Goal: Task Accomplishment & Management: Manage account settings

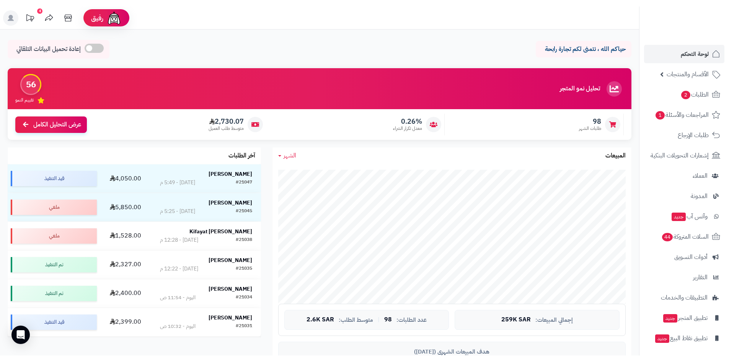
scroll to position [339, 0]
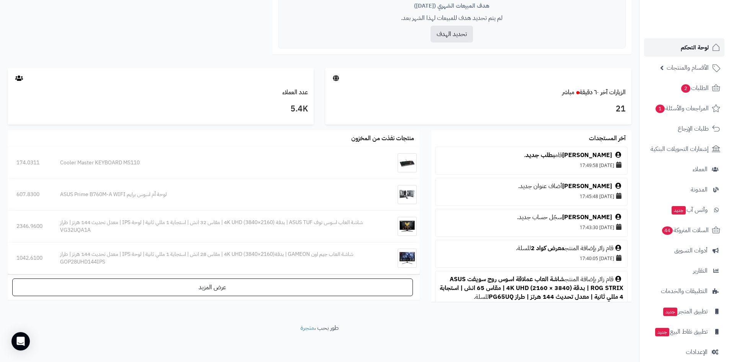
click at [673, 43] on link "لوحة التحكم" at bounding box center [684, 47] width 80 height 18
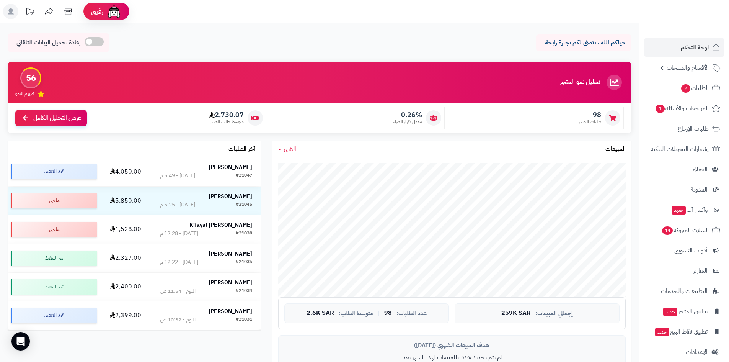
click at [238, 164] on strong "[PERSON_NAME]" at bounding box center [230, 167] width 44 height 8
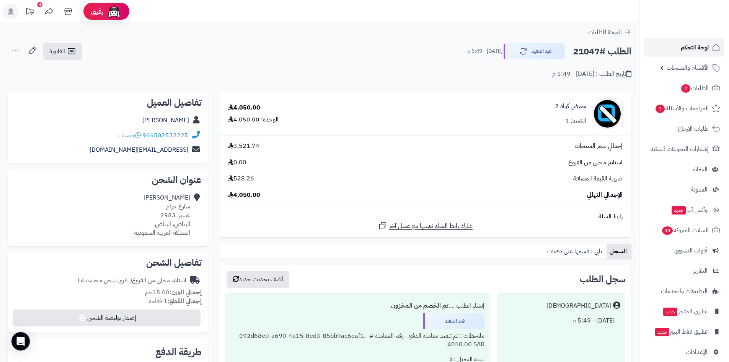
click at [677, 49] on link "لوحة التحكم" at bounding box center [684, 47] width 80 height 18
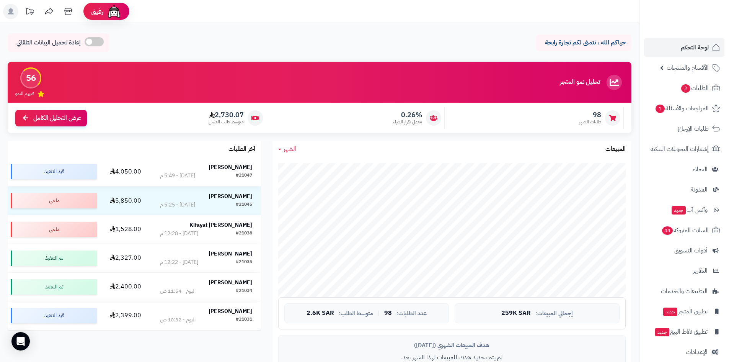
click at [229, 166] on strong "[PERSON_NAME]" at bounding box center [230, 167] width 44 height 8
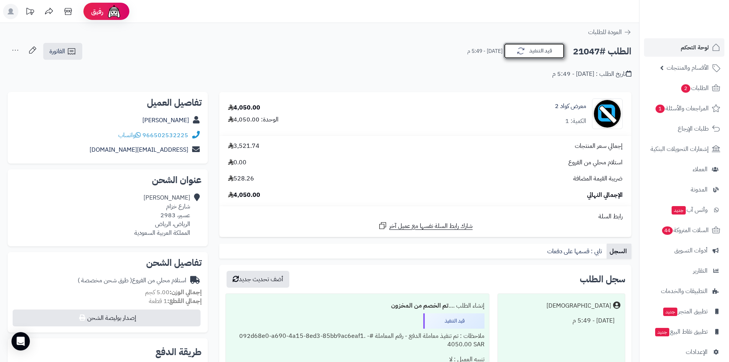
click at [526, 49] on button "قيد التنفيذ" at bounding box center [533, 51] width 61 height 16
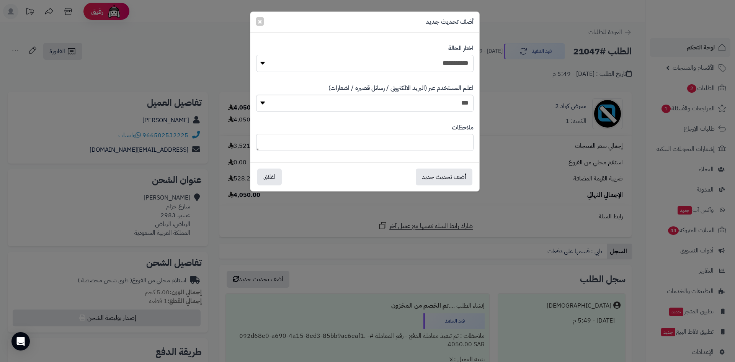
click at [452, 62] on select "**********" at bounding box center [364, 63] width 217 height 17
select select "*"
click at [256, 55] on select "**********" at bounding box center [364, 63] width 217 height 17
click at [458, 173] on button "أضف تحديث جديد" at bounding box center [443, 176] width 57 height 17
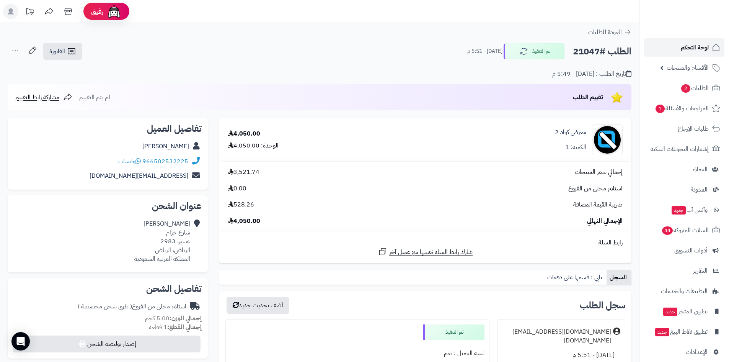
click at [682, 48] on span "لوحة التحكم" at bounding box center [695, 47] width 28 height 11
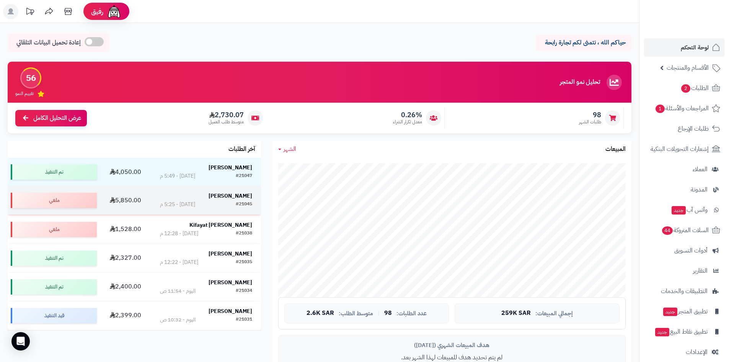
click at [240, 194] on strong "احمد الحميدي" at bounding box center [230, 196] width 44 height 8
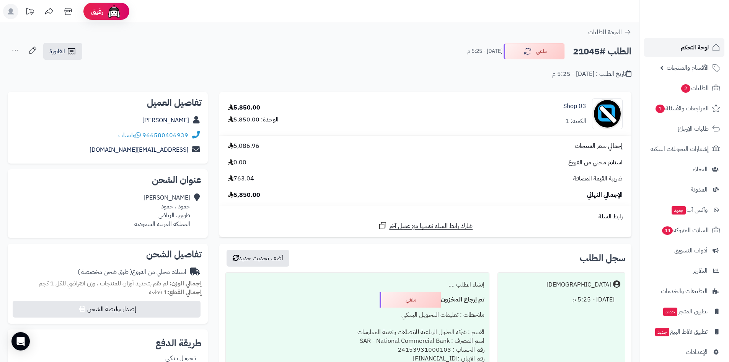
click at [681, 52] on span "لوحة التحكم" at bounding box center [695, 47] width 28 height 11
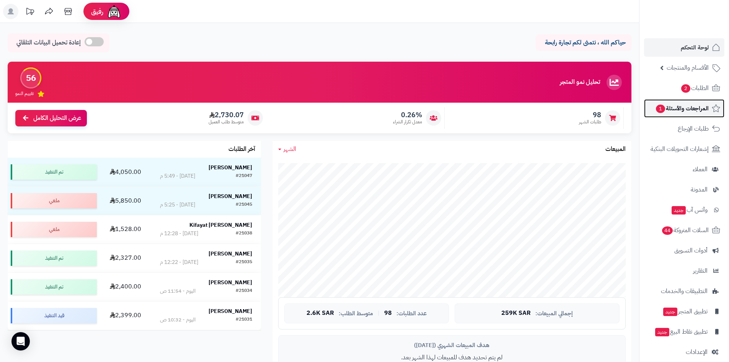
click at [658, 105] on span "1" at bounding box center [660, 108] width 9 height 8
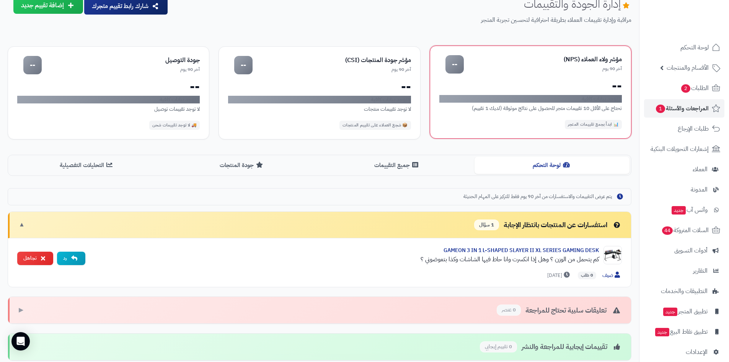
scroll to position [115, 0]
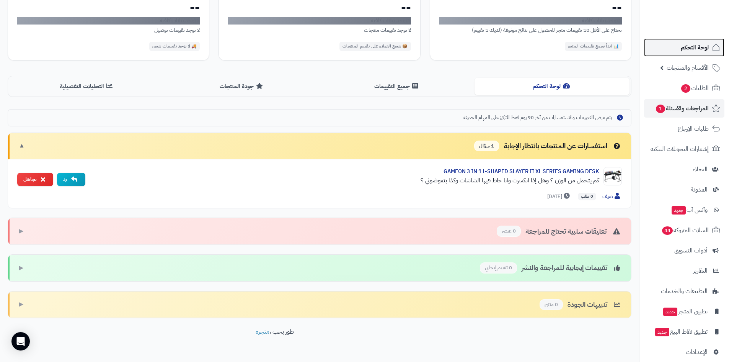
click at [702, 52] on span "لوحة التحكم" at bounding box center [695, 47] width 28 height 11
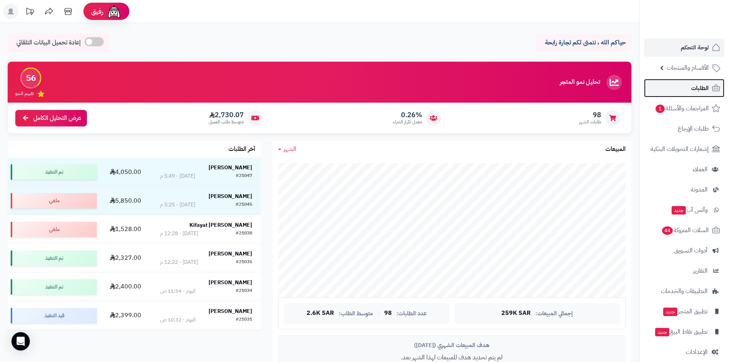
click at [684, 84] on link "الطلبات" at bounding box center [684, 88] width 80 height 18
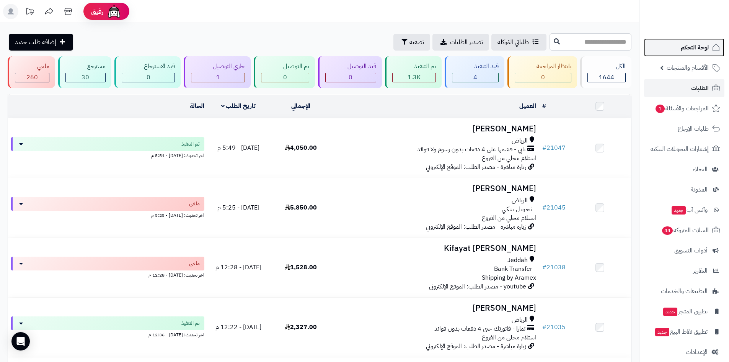
click at [665, 50] on link "لوحة التحكم" at bounding box center [684, 47] width 80 height 18
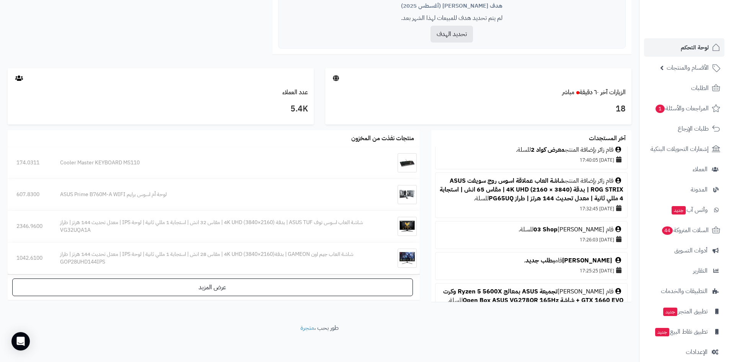
scroll to position [115, 0]
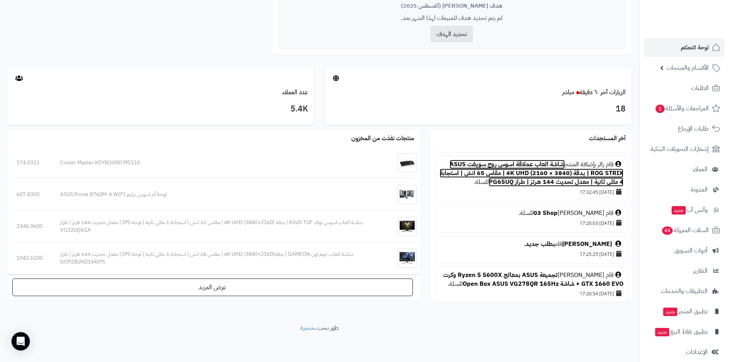
click at [472, 165] on link "شاشة العاب عملاقة اسوس روج سويفت ASUS ROG STRIX | بدقة (3840 × 2160) 4K UHD | م…" at bounding box center [532, 173] width 184 height 27
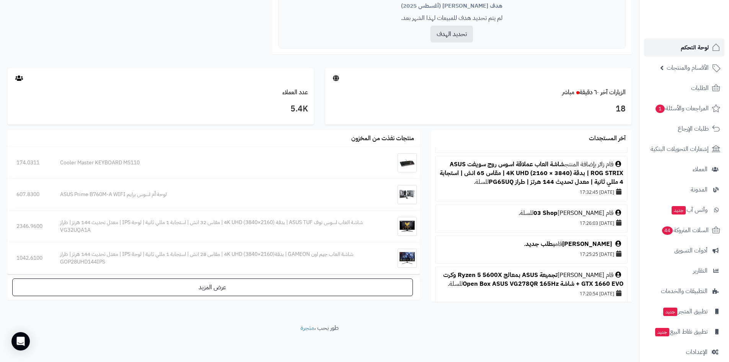
click at [672, 44] on link "لوحة التحكم" at bounding box center [684, 47] width 80 height 18
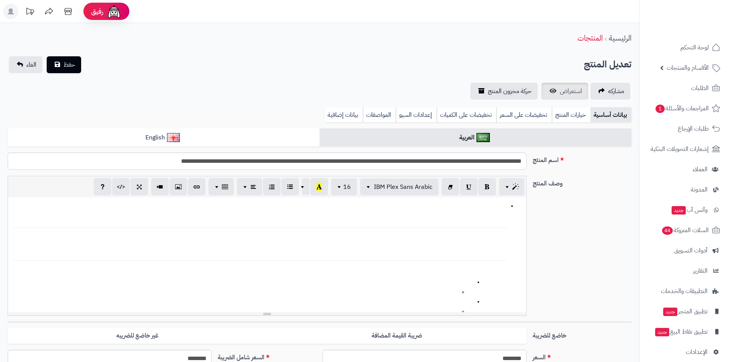
scroll to position [185, 0]
click at [560, 92] on span "استعراض" at bounding box center [571, 90] width 22 height 9
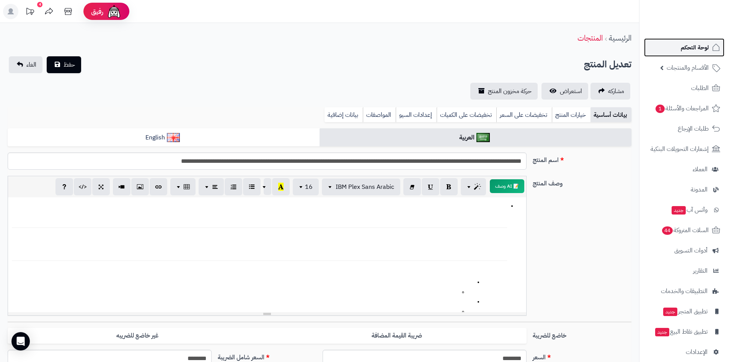
click at [681, 54] on link "لوحة التحكم" at bounding box center [684, 47] width 80 height 18
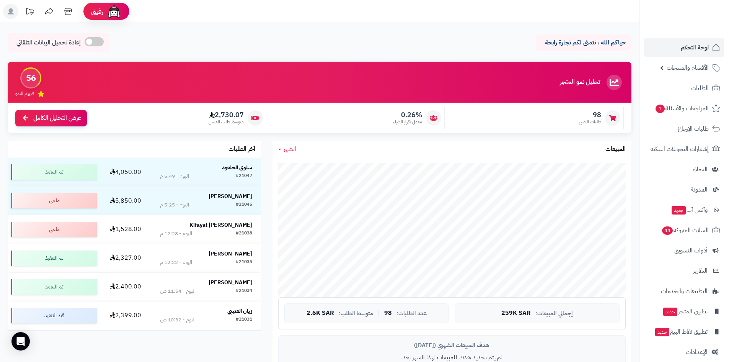
click at [0, 88] on div "تحليل نمو المتجر مرحلة النمو 56 تقييم النمو 98 طلبات الشهر 0.26% معدل تكرار الش…" at bounding box center [319, 354] width 639 height 585
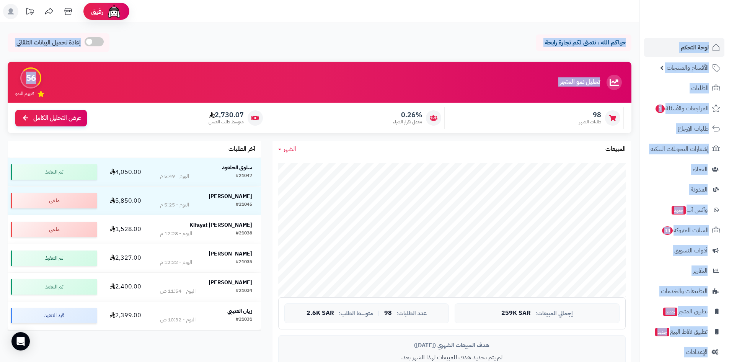
drag, startPoint x: 0, startPoint y: 21, endPoint x: 0, endPoint y: 72, distance: 50.1
drag, startPoint x: 0, startPoint y: 72, endPoint x: 315, endPoint y: 36, distance: 317.2
click at [315, 36] on div "حياكم الله ، نتمنى لكم تجارة رابحة إعادة تحميل البيانات التلقائي" at bounding box center [320, 44] width 624 height 23
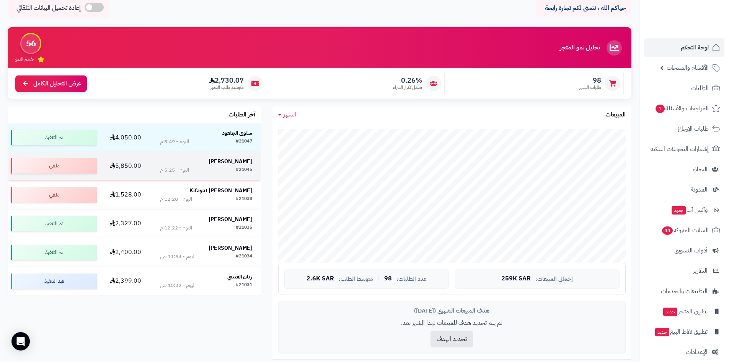
scroll to position [77, 0]
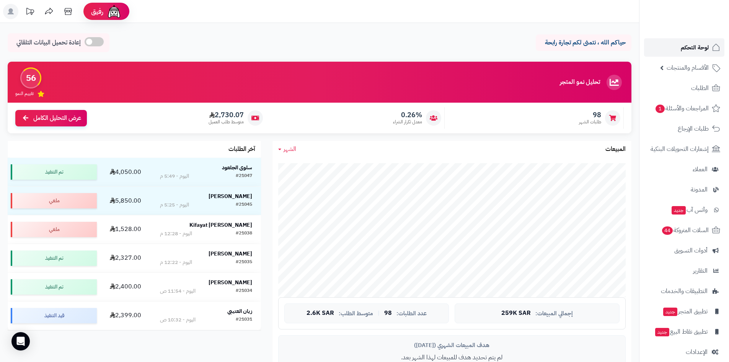
click at [672, 46] on link "لوحة التحكم" at bounding box center [684, 47] width 80 height 18
click at [676, 50] on link "لوحة التحكم" at bounding box center [684, 47] width 80 height 18
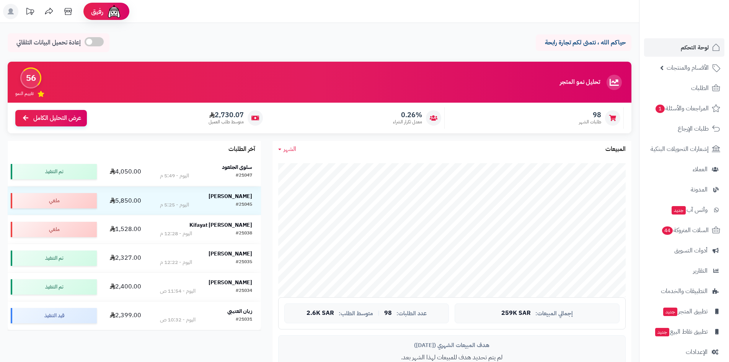
click at [231, 165] on strong "سلوى الجلعود" at bounding box center [237, 167] width 30 height 8
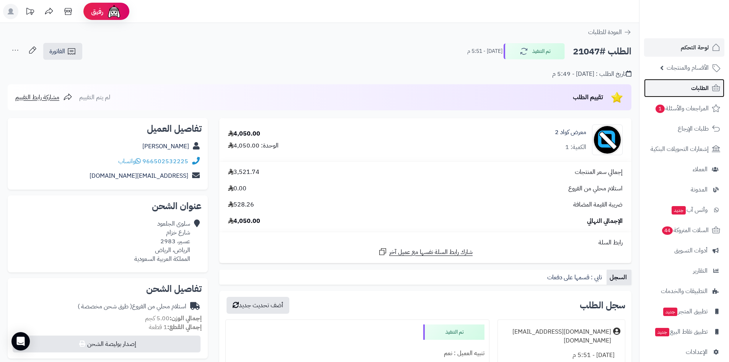
click at [662, 87] on link "الطلبات" at bounding box center [684, 88] width 80 height 18
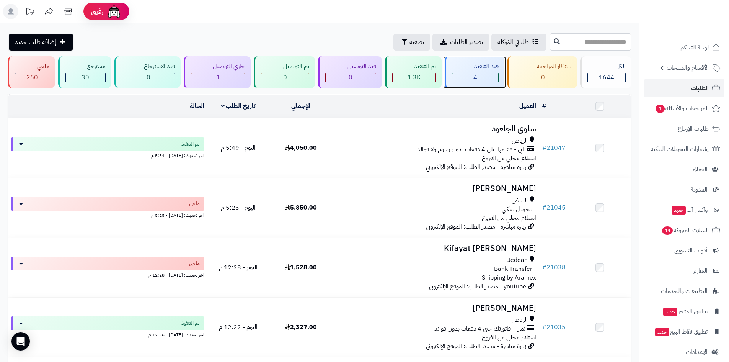
click at [466, 83] on div "قيد التنفيذ 4" at bounding box center [475, 72] width 60 height 32
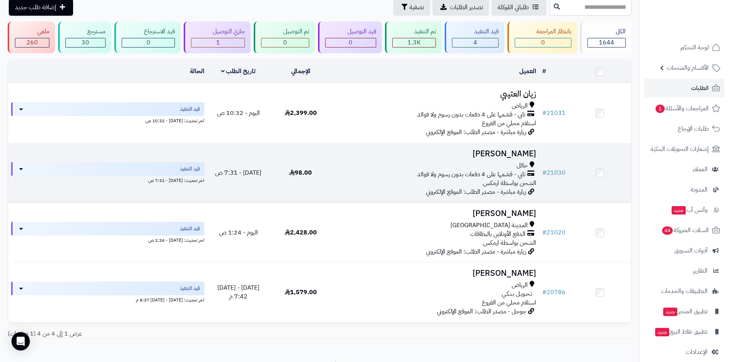
scroll to position [70, 0]
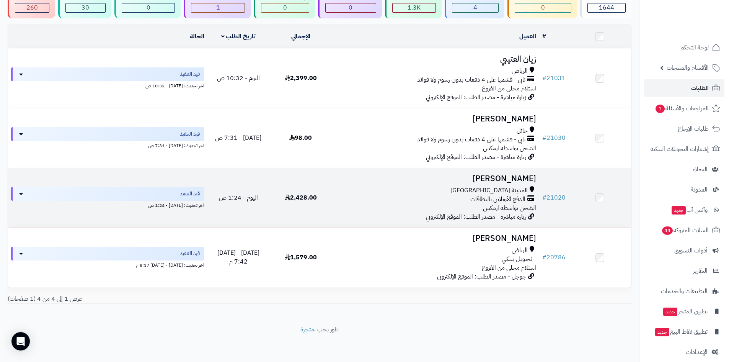
click at [513, 179] on h3 "[PERSON_NAME]" at bounding box center [435, 178] width 201 height 9
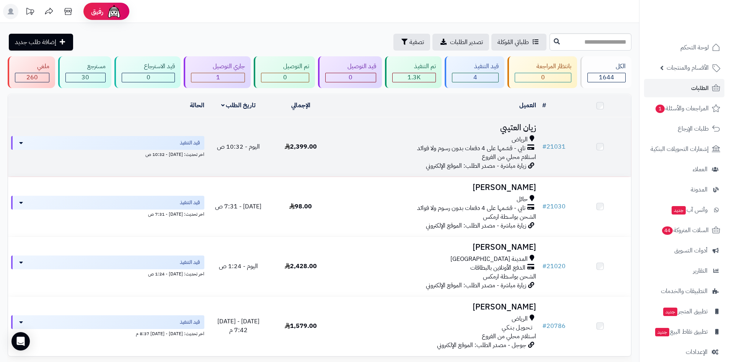
scroll to position [70, 0]
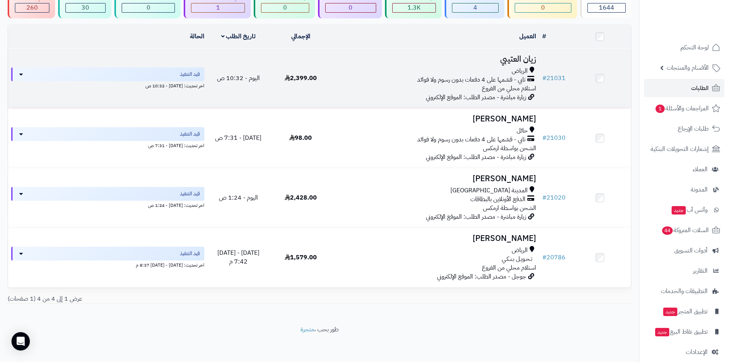
click at [514, 60] on h3 "زيان العتيبي" at bounding box center [435, 59] width 201 height 9
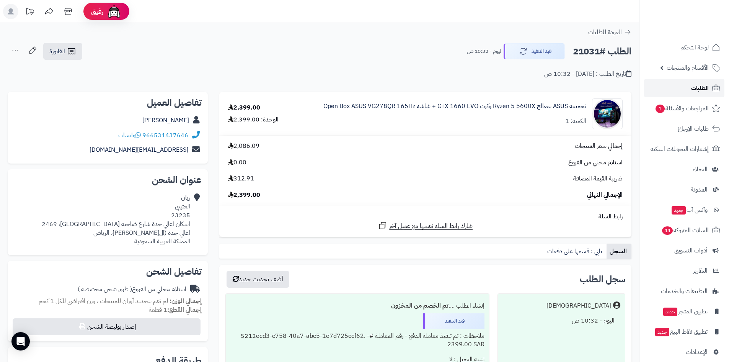
click at [673, 88] on link "الطلبات" at bounding box center [684, 88] width 80 height 18
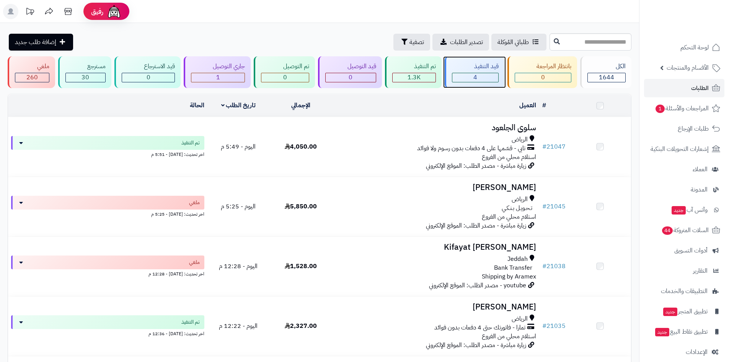
click at [477, 76] on span "4" at bounding box center [475, 77] width 4 height 9
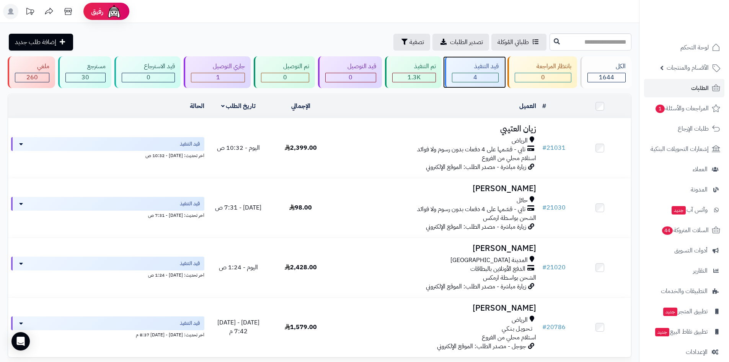
click at [469, 73] on div "4" at bounding box center [475, 77] width 46 height 9
click at [687, 43] on span "لوحة التحكم" at bounding box center [695, 47] width 28 height 11
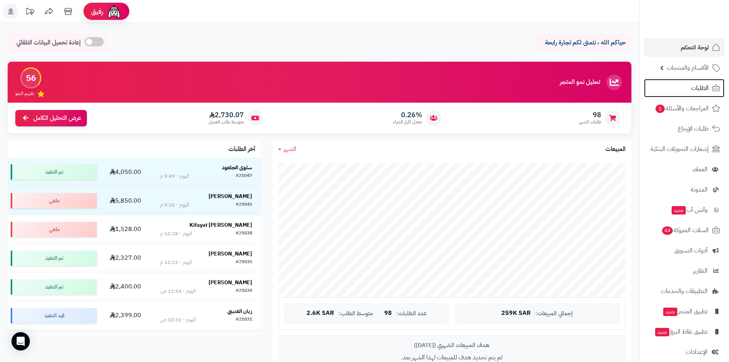
click at [678, 83] on link "الطلبات" at bounding box center [684, 88] width 80 height 18
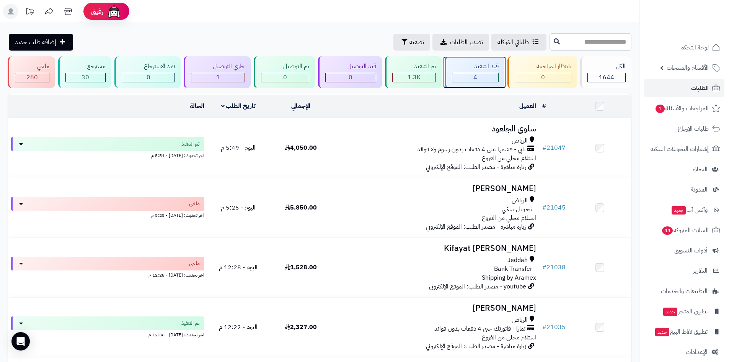
click at [474, 80] on span "4" at bounding box center [475, 77] width 4 height 9
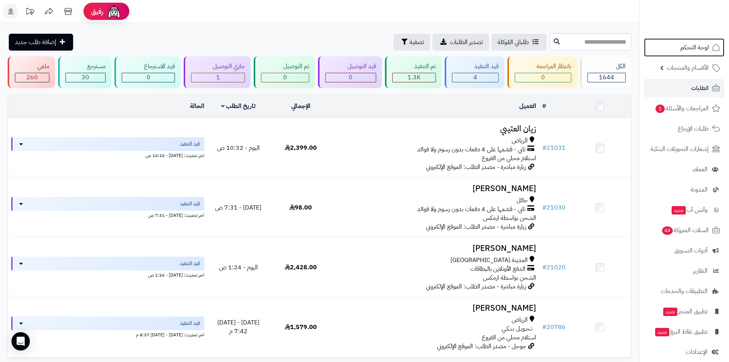
drag, startPoint x: 669, startPoint y: 47, endPoint x: 661, endPoint y: 58, distance: 13.9
click at [669, 47] on link "لوحة التحكم" at bounding box center [684, 47] width 80 height 18
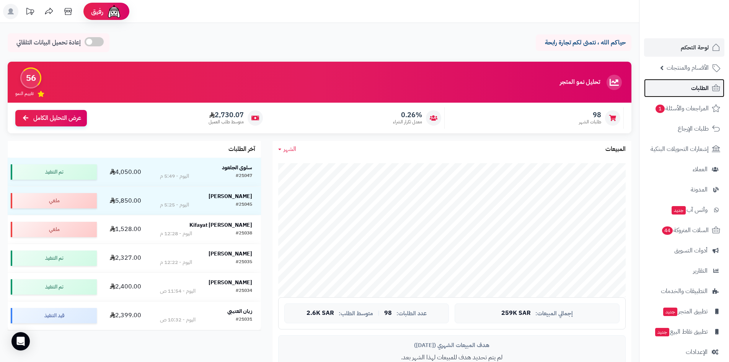
click at [669, 91] on link "الطلبات" at bounding box center [684, 88] width 80 height 18
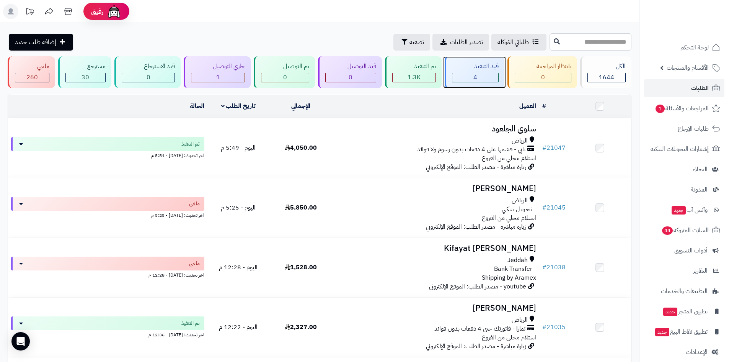
click at [464, 78] on div "4" at bounding box center [475, 77] width 46 height 9
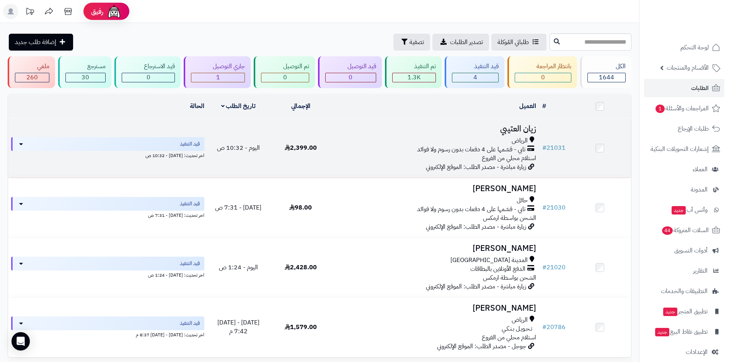
click at [503, 130] on h3 "زيان العتيبي" at bounding box center [435, 128] width 201 height 9
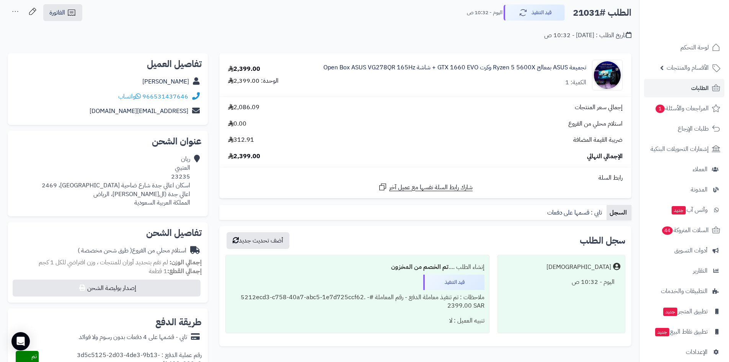
scroll to position [38, 0]
click at [665, 91] on link "الطلبات" at bounding box center [684, 88] width 80 height 18
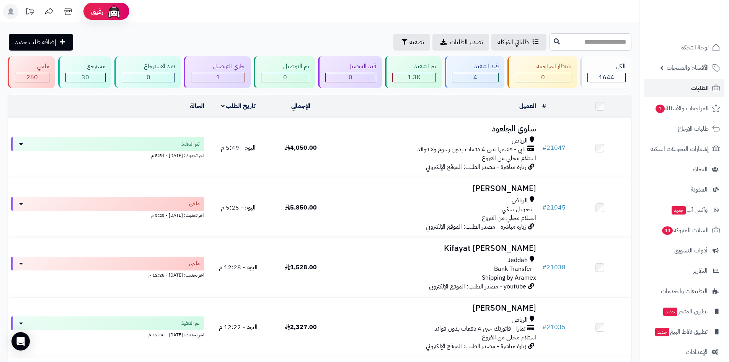
click at [568, 44] on input "text" at bounding box center [590, 41] width 82 height 17
type input "*****"
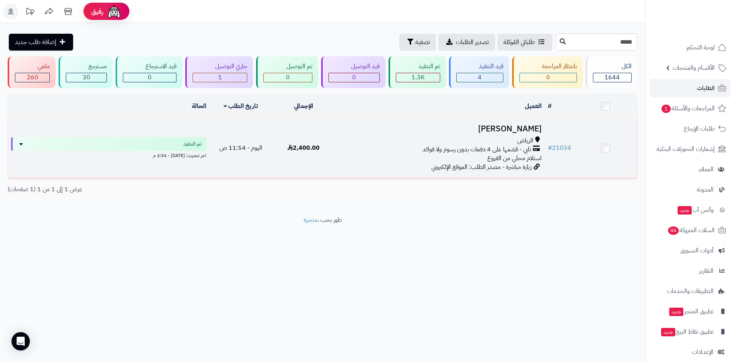
click at [514, 130] on h3 "[PERSON_NAME]" at bounding box center [439, 128] width 203 height 9
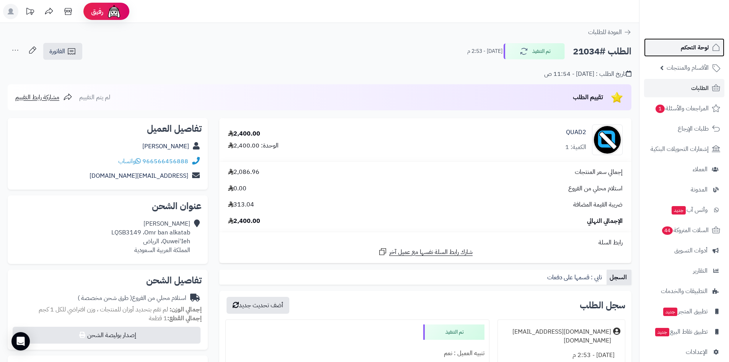
click at [686, 54] on link "لوحة التحكم" at bounding box center [684, 47] width 80 height 18
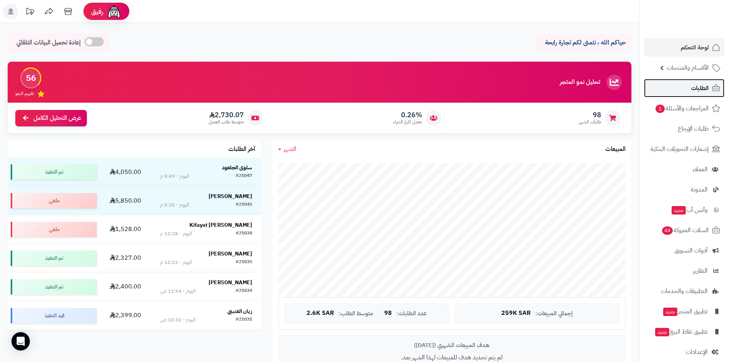
click at [664, 92] on link "الطلبات" at bounding box center [684, 88] width 80 height 18
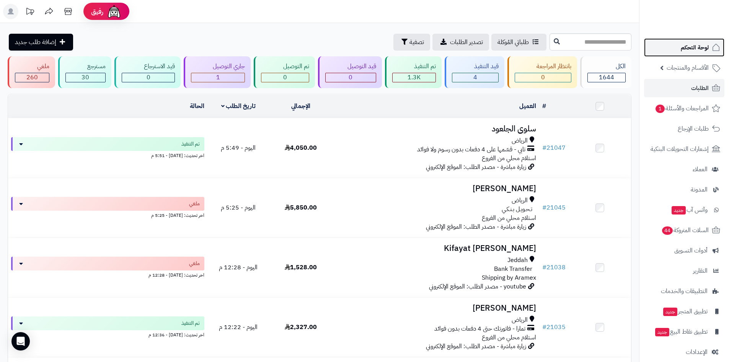
click at [677, 45] on link "لوحة التحكم" at bounding box center [684, 47] width 80 height 18
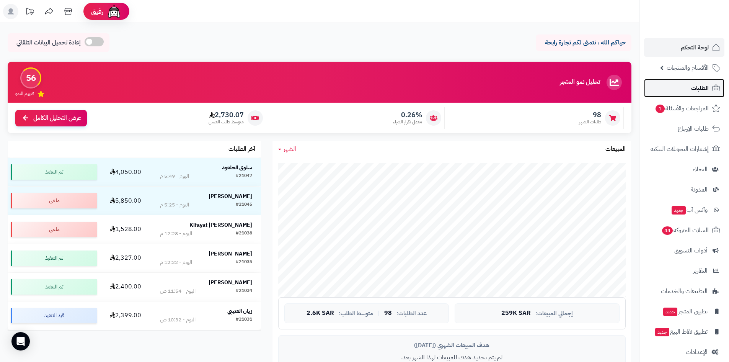
click at [684, 88] on link "الطلبات" at bounding box center [684, 88] width 80 height 18
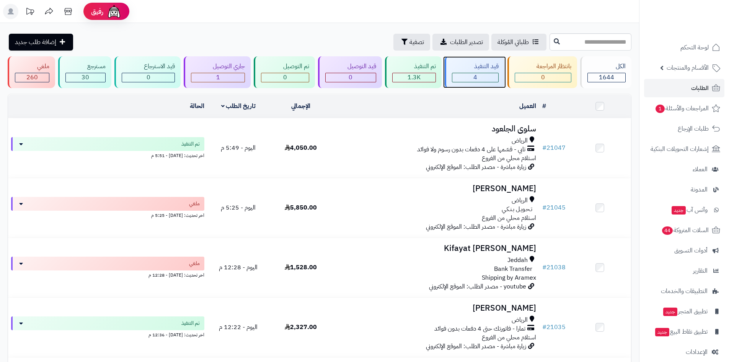
click at [464, 76] on div "4" at bounding box center [475, 77] width 46 height 9
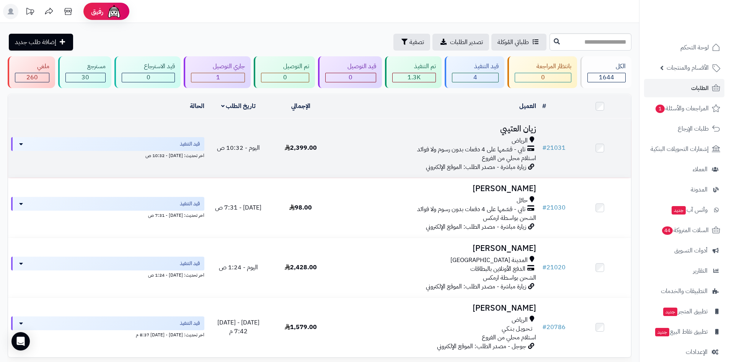
click at [508, 128] on h3 "زيان العتيبي" at bounding box center [435, 128] width 201 height 9
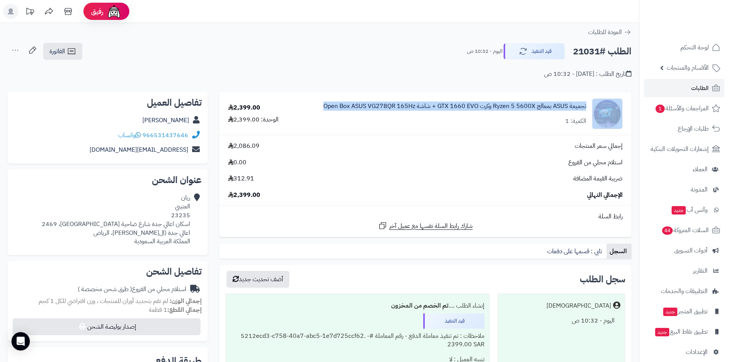
drag, startPoint x: 302, startPoint y: 103, endPoint x: 599, endPoint y: 110, distance: 296.6
click at [599, 110] on td "تجميعة ASUS بمعالج Ryzen 5 5600X وكرت GTX 1660 EVO + شاشة Open Box ASUS VG278QR…" at bounding box center [461, 113] width 339 height 43
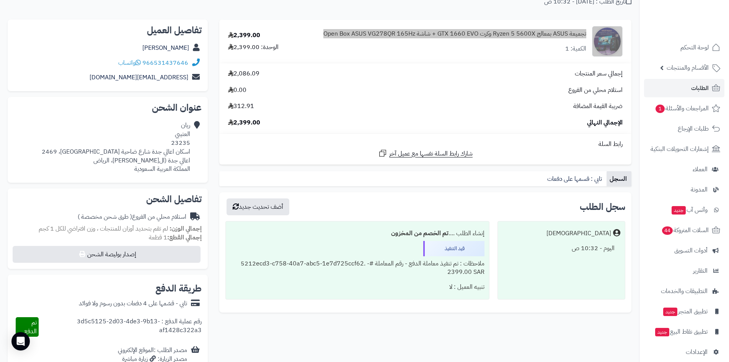
scroll to position [77, 0]
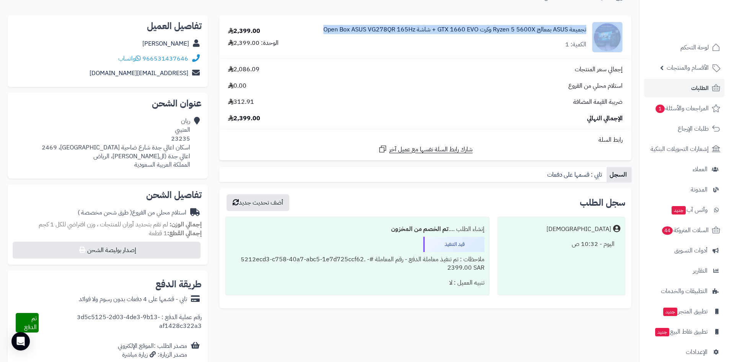
drag, startPoint x: 169, startPoint y: 44, endPoint x: 198, endPoint y: 43, distance: 28.7
click at [198, 43] on div "زيان العتيبي" at bounding box center [108, 43] width 188 height 15
copy div "زيان العتيبي"
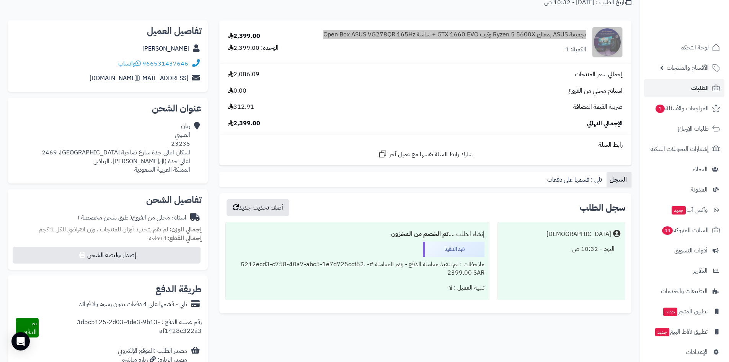
scroll to position [191, 0]
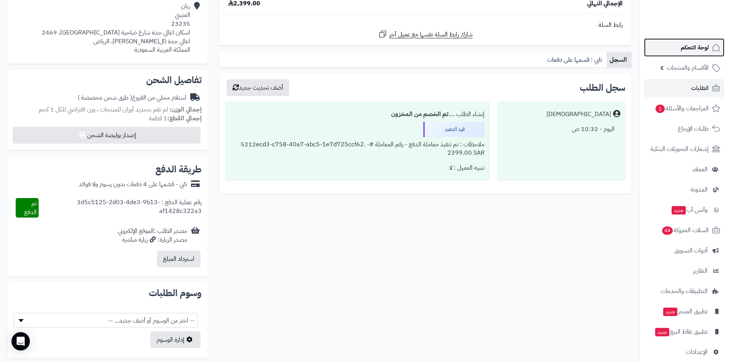
click at [670, 46] on link "لوحة التحكم" at bounding box center [684, 47] width 80 height 18
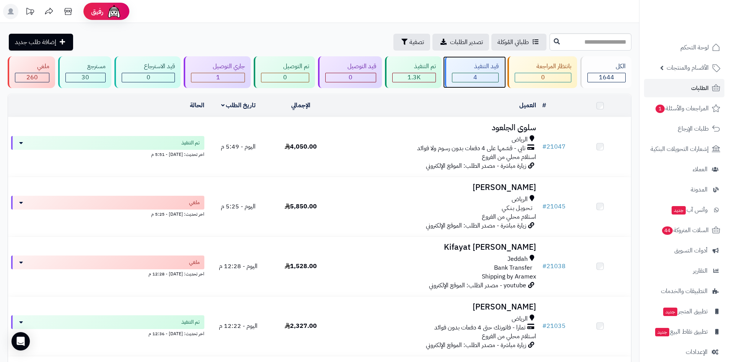
click at [475, 78] on span "4" at bounding box center [475, 77] width 4 height 9
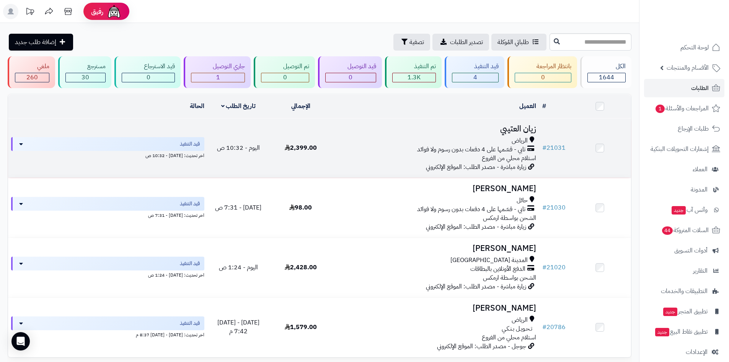
click at [523, 124] on h3 "زيان العتيبي" at bounding box center [435, 128] width 201 height 9
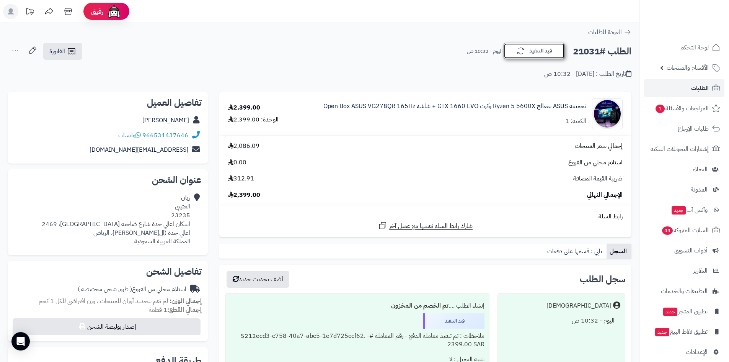
click at [534, 55] on button "قيد التنفيذ" at bounding box center [533, 51] width 61 height 16
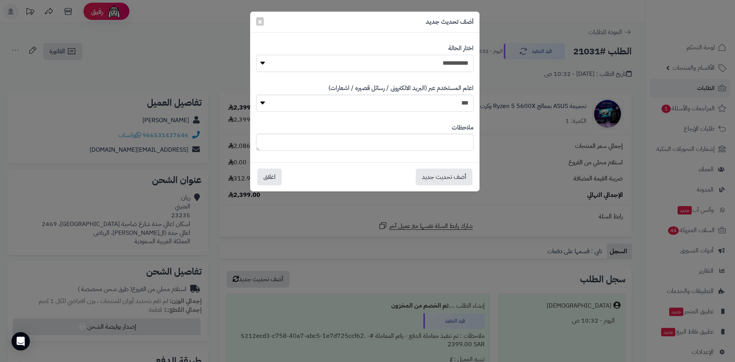
click at [453, 67] on select "**********" at bounding box center [364, 63] width 217 height 17
select select "**"
click at [256, 55] on select "**********" at bounding box center [364, 63] width 217 height 17
click at [449, 176] on button "أضف تحديث جديد" at bounding box center [443, 176] width 57 height 17
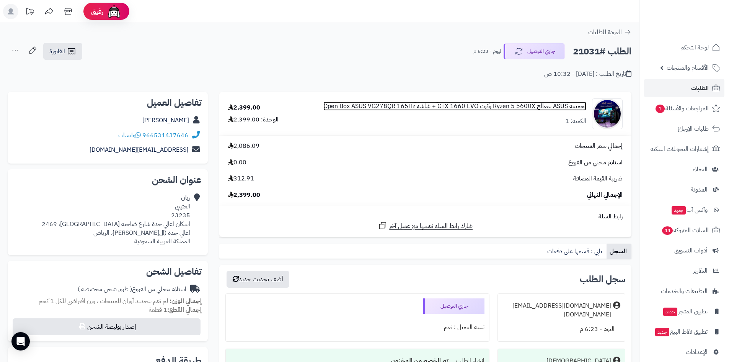
click at [511, 108] on link "تجميعة ASUS بمعالج Ryzen 5 5600X وكرت GTX 1660 EVO + شاشة Open Box ASUS VG278QR…" at bounding box center [454, 106] width 263 height 9
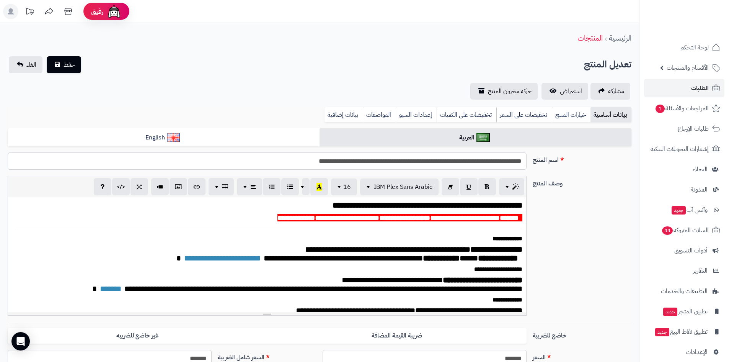
scroll to position [128, 0]
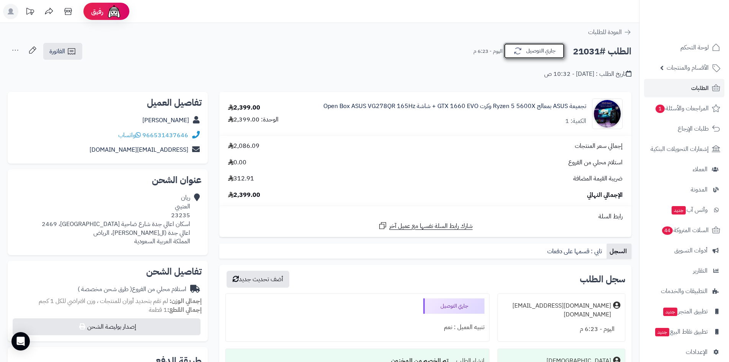
click at [531, 52] on button "جاري التوصيل" at bounding box center [533, 51] width 61 height 16
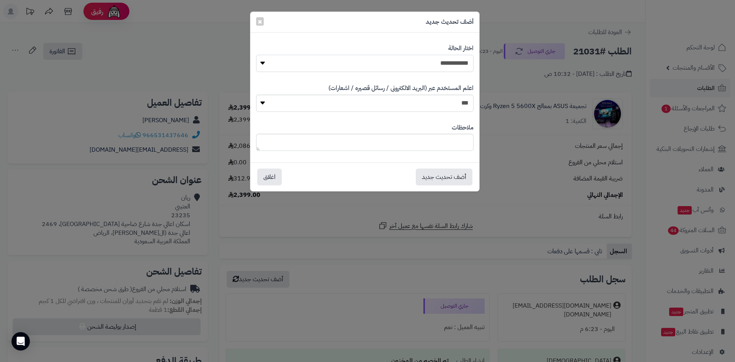
click at [450, 64] on select "**********" at bounding box center [364, 63] width 217 height 17
click at [442, 137] on textarea at bounding box center [364, 142] width 217 height 17
type textarea "**********"
drag, startPoint x: 449, startPoint y: 174, endPoint x: 476, endPoint y: 181, distance: 28.0
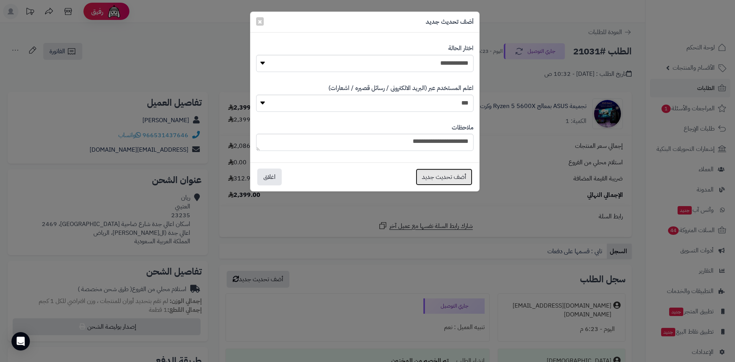
click at [450, 174] on button "أضف تحديث جديد" at bounding box center [443, 176] width 57 height 17
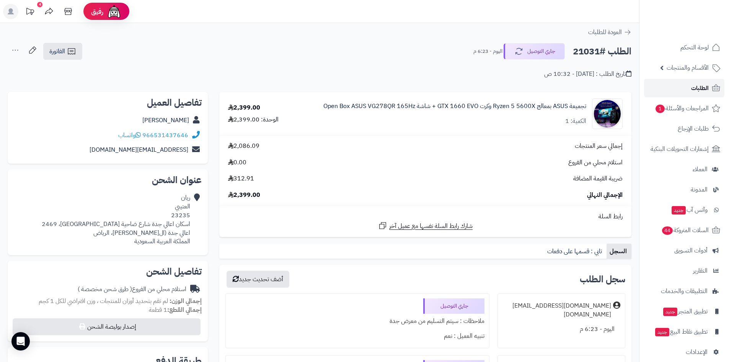
click at [680, 85] on link "الطلبات" at bounding box center [684, 88] width 80 height 18
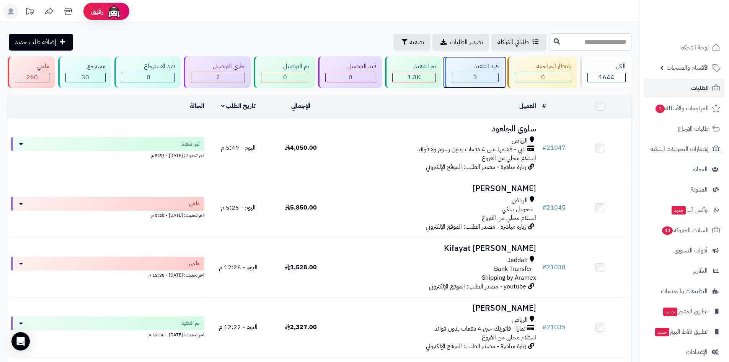
click at [490, 75] on div "3" at bounding box center [475, 77] width 46 height 9
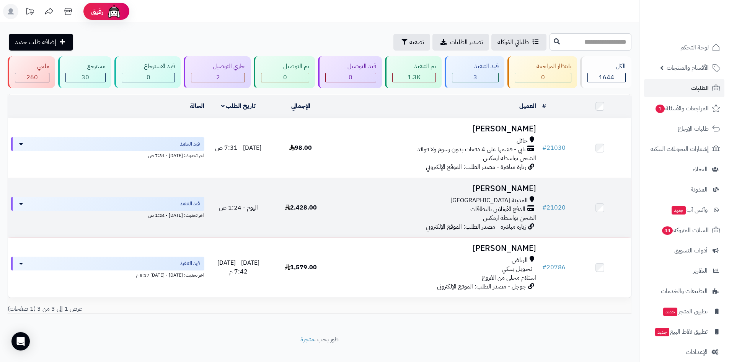
click at [497, 185] on h3 "[PERSON_NAME]" at bounding box center [435, 188] width 201 height 9
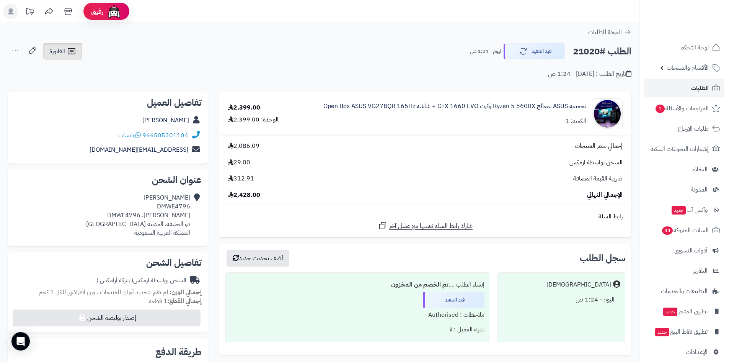
click at [76, 56] on icon at bounding box center [71, 51] width 9 height 9
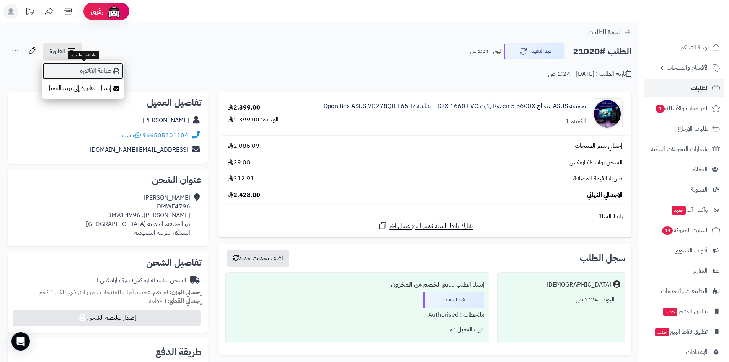
click at [81, 73] on link "طباعة الفاتورة" at bounding box center [82, 70] width 81 height 17
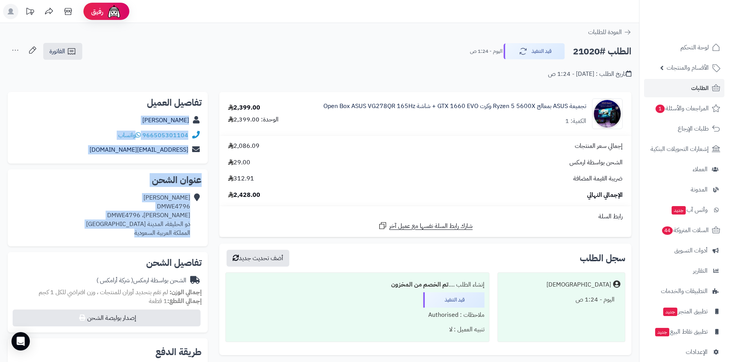
drag, startPoint x: 109, startPoint y: 237, endPoint x: 199, endPoint y: 120, distance: 147.8
click at [199, 120] on div "**********" at bounding box center [108, 319] width 212 height 454
copy div "عبد الملك الاحمدي 966505301104 واتساب nono432136@gmail.com عنوان الشحن عبد المل…"
click at [547, 52] on button "قيد التنفيذ" at bounding box center [533, 51] width 61 height 16
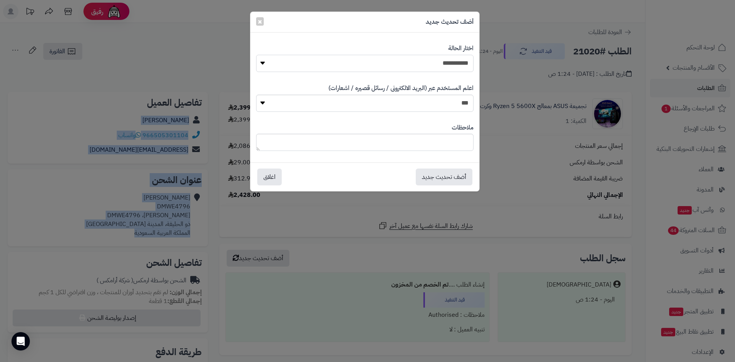
click at [414, 59] on select "**********" at bounding box center [364, 63] width 217 height 17
select select "**"
click at [256, 55] on select "**********" at bounding box center [364, 63] width 217 height 17
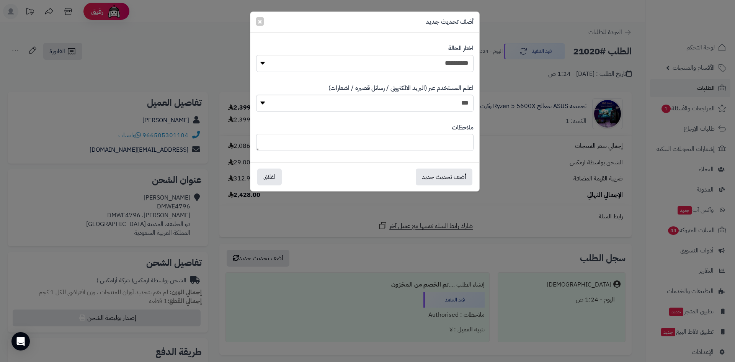
drag, startPoint x: 354, startPoint y: 168, endPoint x: 401, endPoint y: 174, distance: 47.5
click at [354, 168] on div "أضف تحديث جديد اغلاق" at bounding box center [364, 176] width 229 height 29
click at [432, 147] on textarea at bounding box center [364, 142] width 217 height 17
type textarea "**********"
click at [447, 173] on button "أضف تحديث جديد" at bounding box center [443, 176] width 57 height 17
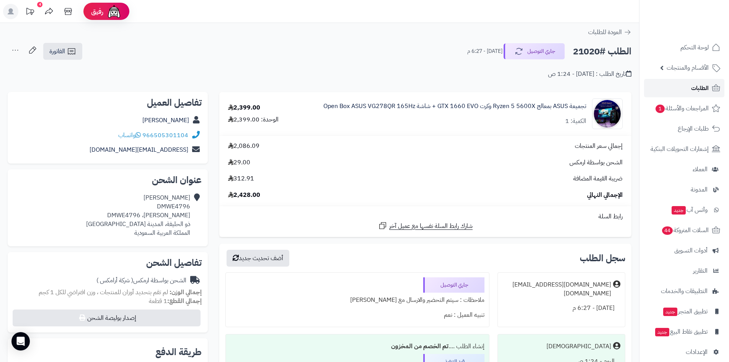
click at [675, 88] on link "الطلبات" at bounding box center [684, 88] width 80 height 18
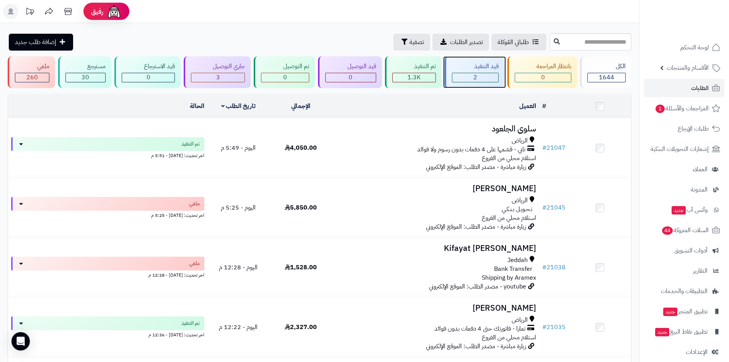
click at [481, 74] on div "2" at bounding box center [475, 77] width 46 height 9
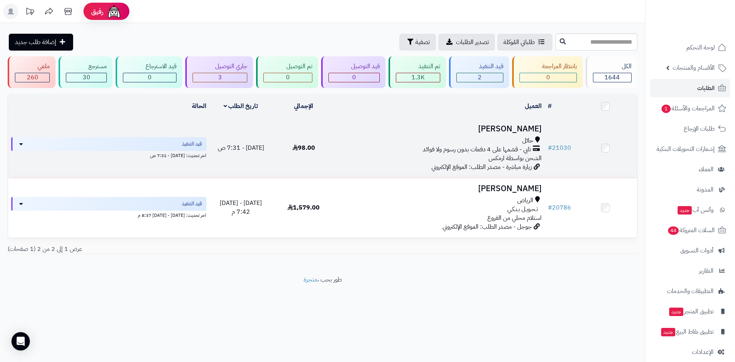
click at [484, 127] on h3 "[PERSON_NAME]" at bounding box center [439, 128] width 203 height 9
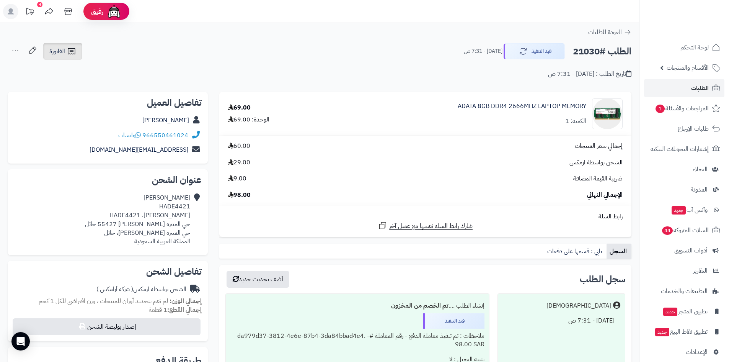
click at [72, 52] on icon at bounding box center [71, 51] width 9 height 9
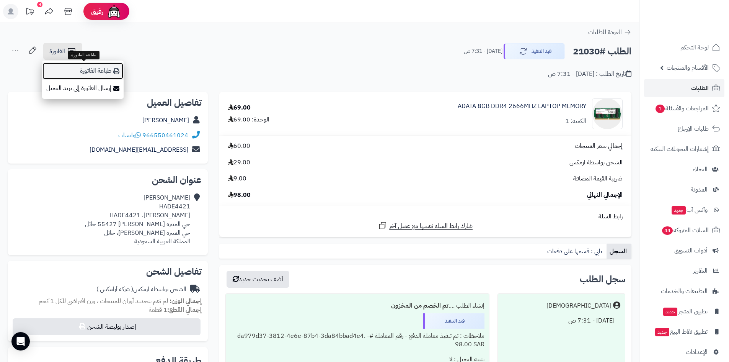
click at [75, 75] on link "طباعة الفاتورة" at bounding box center [82, 70] width 81 height 17
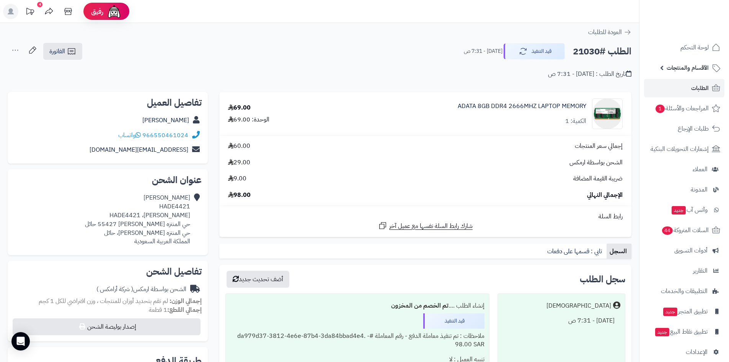
drag, startPoint x: 695, startPoint y: 68, endPoint x: 685, endPoint y: 77, distance: 12.7
click at [695, 68] on span "الأقسام والمنتجات" at bounding box center [687, 67] width 42 height 11
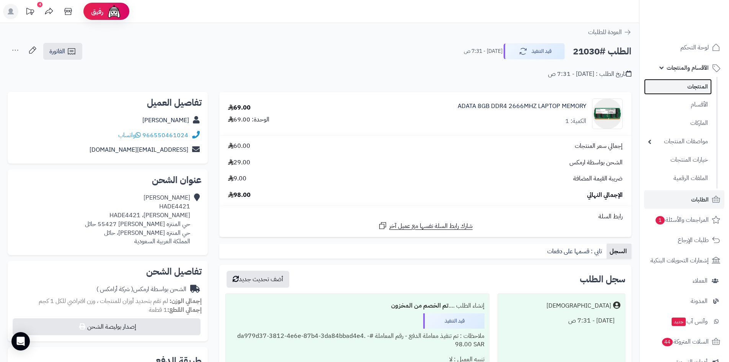
click at [682, 84] on link "المنتجات" at bounding box center [678, 87] width 68 height 16
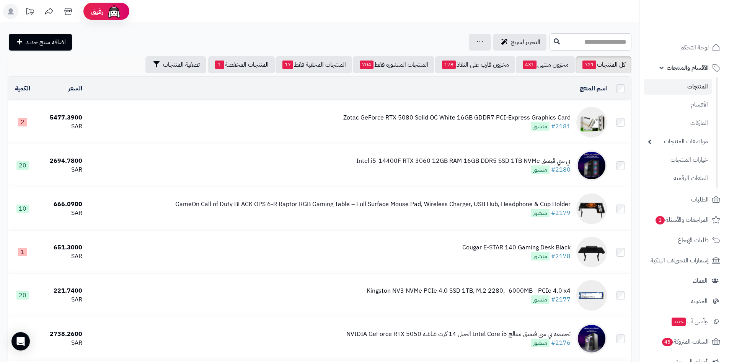
click at [565, 48] on input "text" at bounding box center [590, 41] width 82 height 17
paste input "**********"
type input "**********"
click at [568, 64] on link "AMD Ryzen™ 5 9600X 6-Core, 12-Thread Unlocked Desktop Processor" at bounding box center [590, 60] width 82 height 14
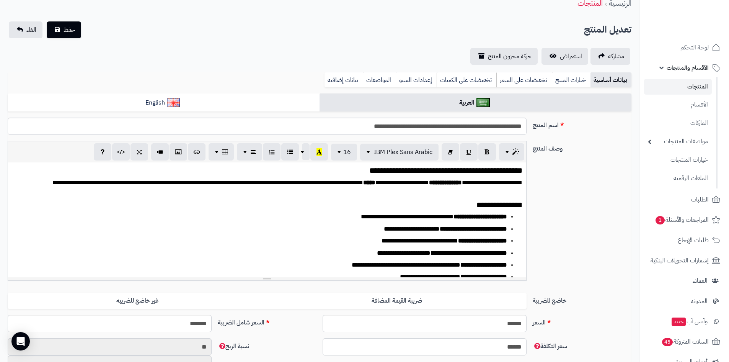
scroll to position [115, 0]
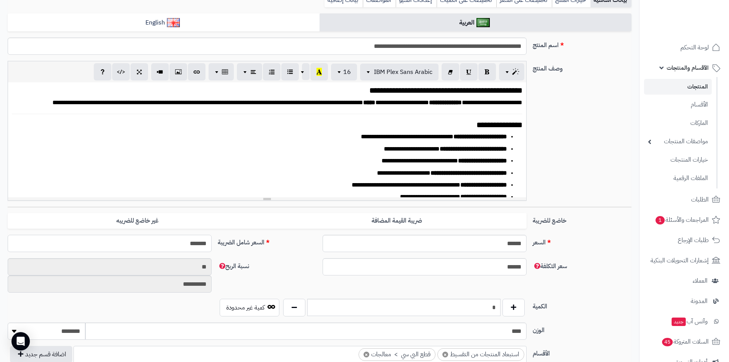
click at [177, 243] on input "*******" at bounding box center [110, 243] width 204 height 17
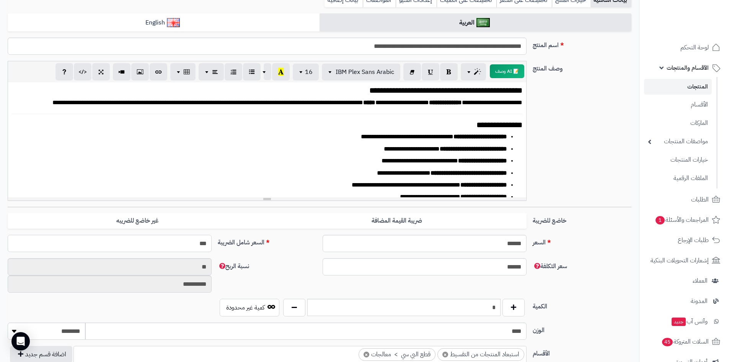
type input "****"
type input "**********"
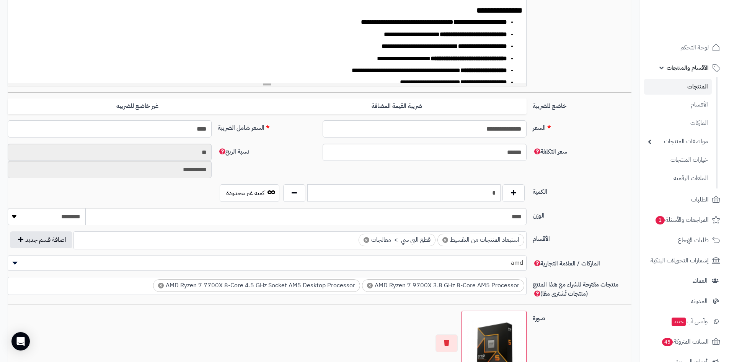
scroll to position [230, 0]
type input "****"
click at [445, 240] on span "×" at bounding box center [445, 239] width 6 height 6
select select "***"
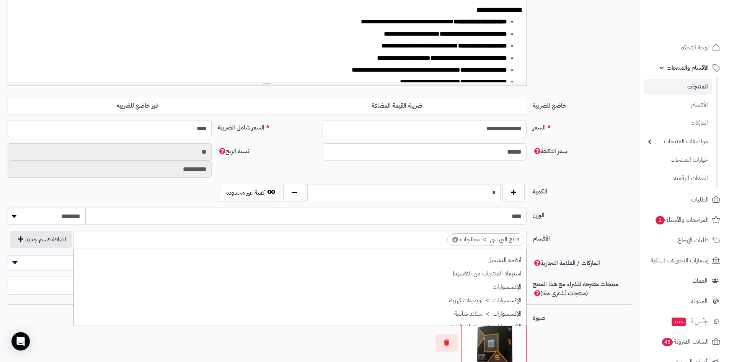
scroll to position [17, 0]
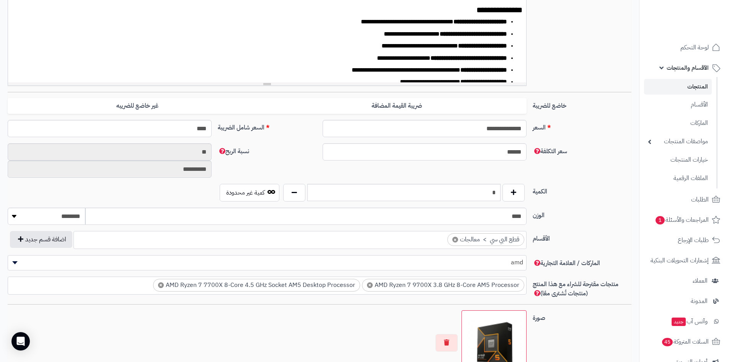
click at [598, 197] on div "الكمية * كمية غير محدودة" at bounding box center [320, 196] width 630 height 24
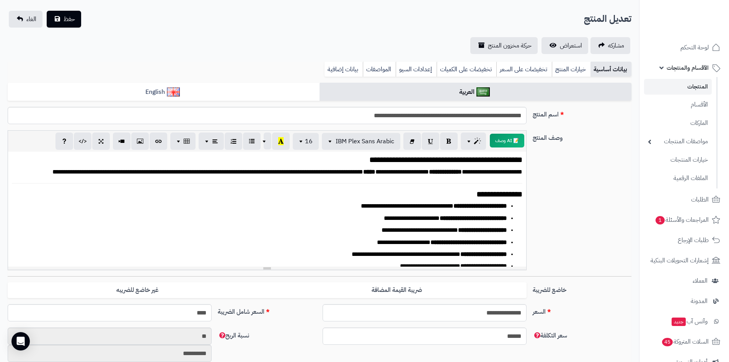
scroll to position [38, 0]
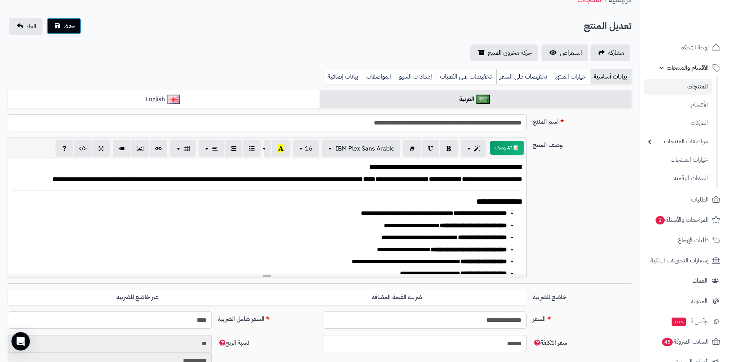
click at [70, 28] on span "حفظ" at bounding box center [69, 25] width 11 height 9
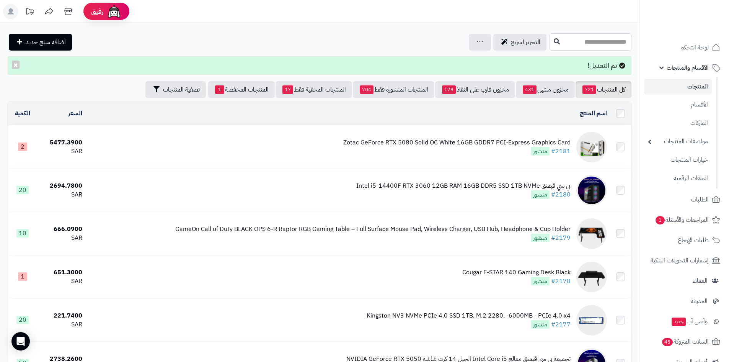
click at [576, 47] on input "text" at bounding box center [590, 41] width 82 height 17
paste input "**********"
type input "**********"
click at [576, 58] on link "Kingston NV3 NVMe PCIe 4.0 SSD 1TB, M.2 2280, -6000MB - PCIe 4.0 x4" at bounding box center [590, 60] width 82 height 14
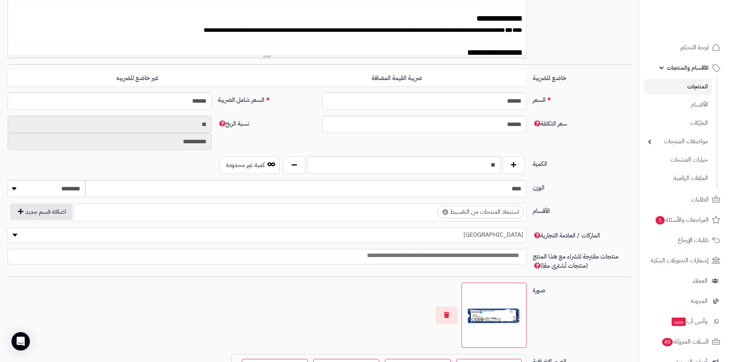
scroll to position [268, 0]
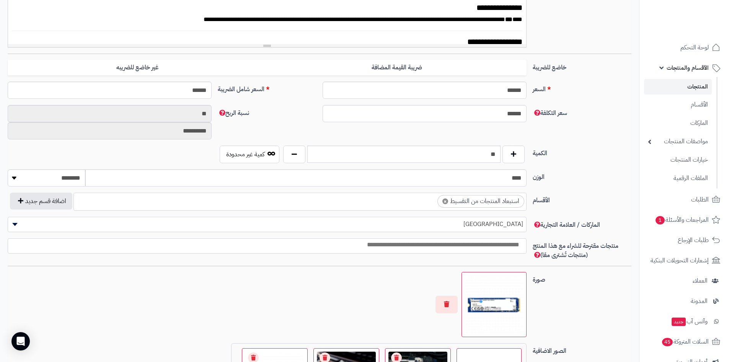
click at [445, 202] on span "×" at bounding box center [445, 201] width 6 height 6
select select
drag, startPoint x: 596, startPoint y: 158, endPoint x: 573, endPoint y: 155, distance: 23.1
click at [596, 158] on label "الكمية" at bounding box center [581, 151] width 105 height 12
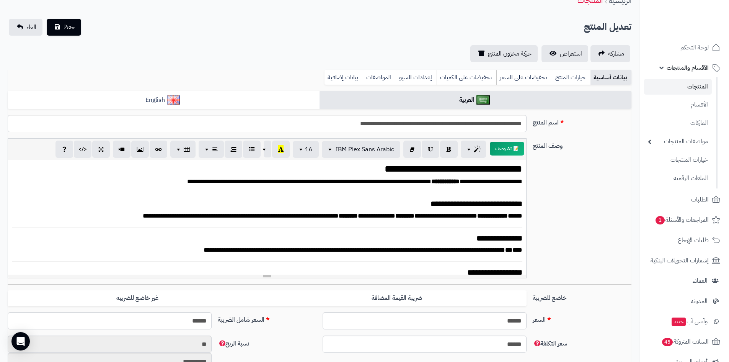
scroll to position [0, 0]
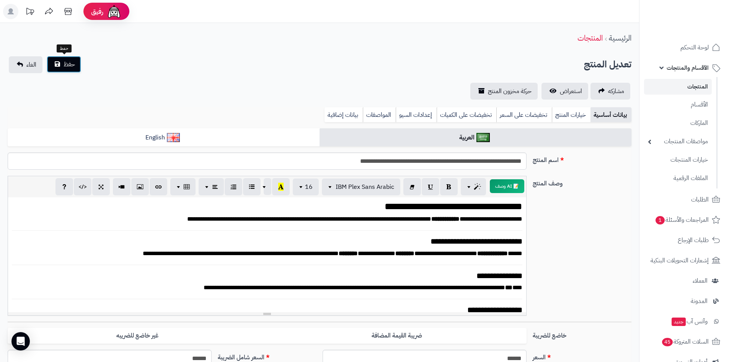
click at [78, 64] on button "حفظ" at bounding box center [64, 64] width 34 height 17
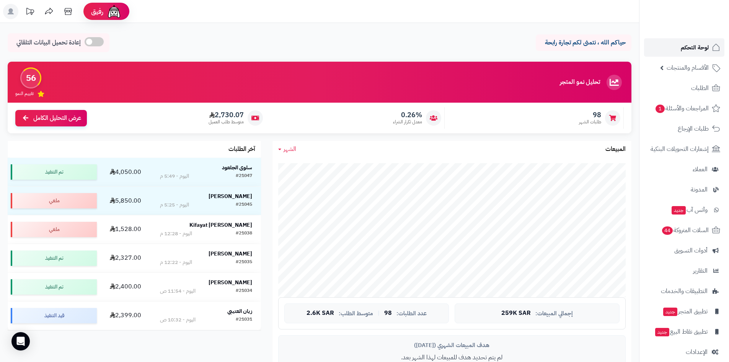
scroll to position [77, 0]
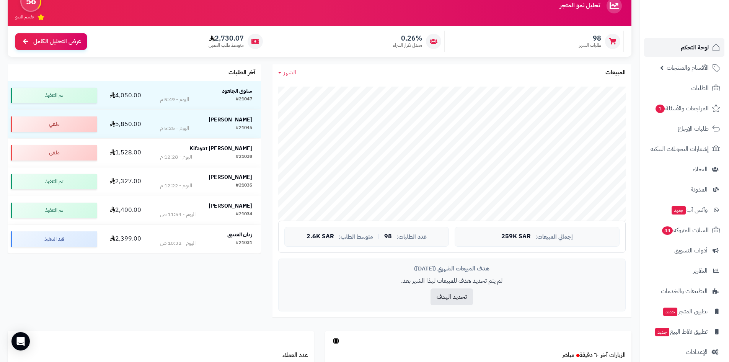
drag, startPoint x: 0, startPoint y: 0, endPoint x: 664, endPoint y: 53, distance: 666.2
click at [671, 52] on link "لوحة التحكم" at bounding box center [684, 47] width 80 height 18
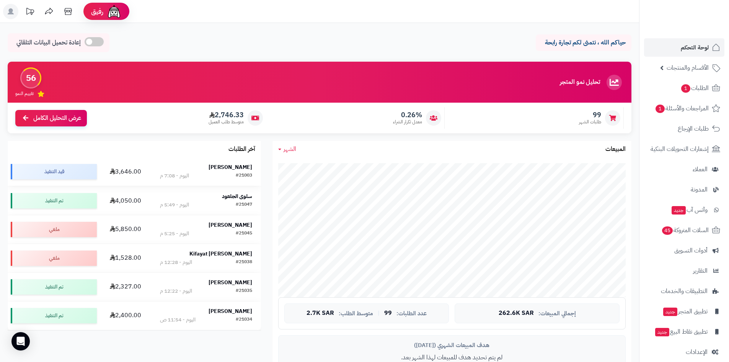
click at [232, 170] on strong "[PERSON_NAME]" at bounding box center [230, 167] width 44 height 8
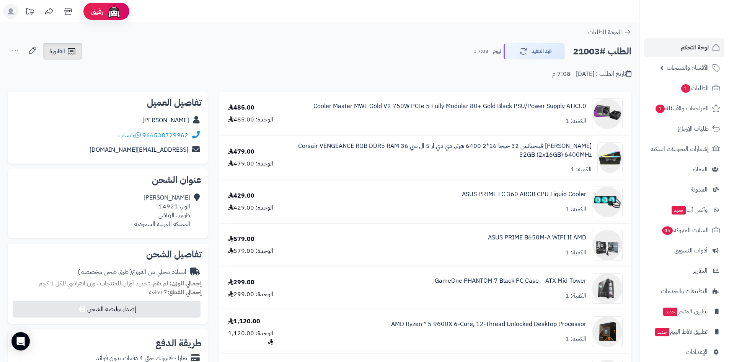
click at [80, 49] on link "الفاتورة" at bounding box center [62, 51] width 39 height 17
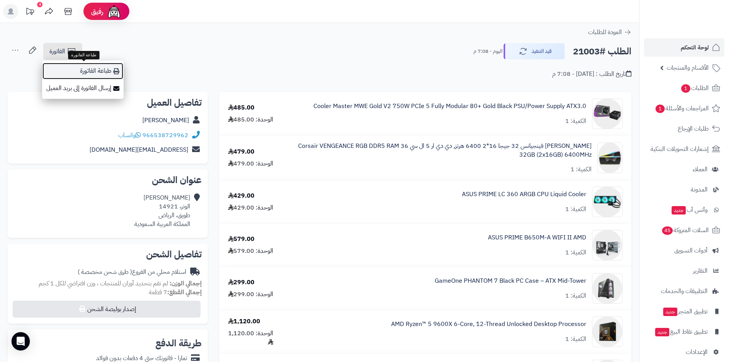
click at [74, 66] on link "طباعة الفاتورة" at bounding box center [82, 70] width 81 height 17
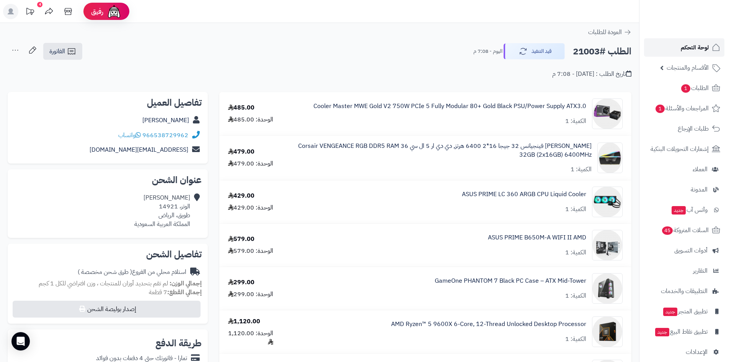
click at [702, 44] on span "لوحة التحكم" at bounding box center [695, 47] width 28 height 11
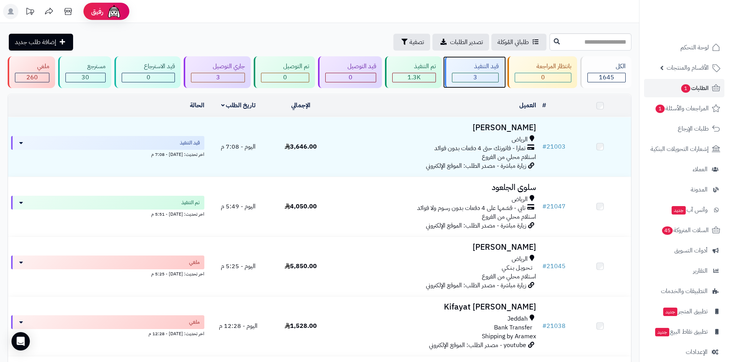
click at [472, 77] on div "3" at bounding box center [475, 77] width 46 height 9
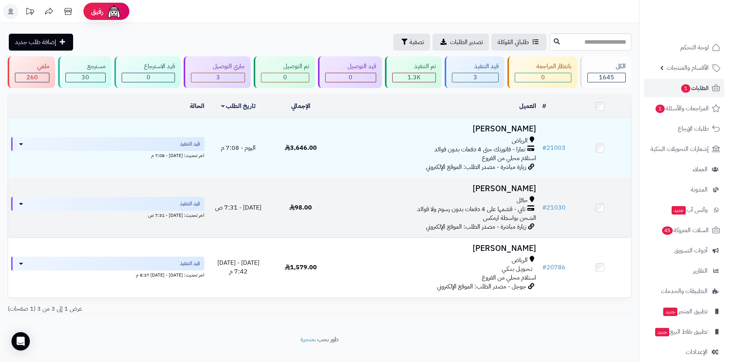
click at [497, 191] on h3 "[PERSON_NAME]" at bounding box center [435, 188] width 201 height 9
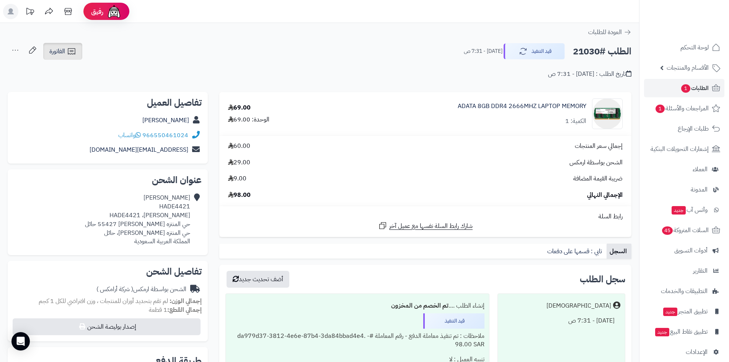
click at [69, 55] on icon at bounding box center [71, 51] width 9 height 9
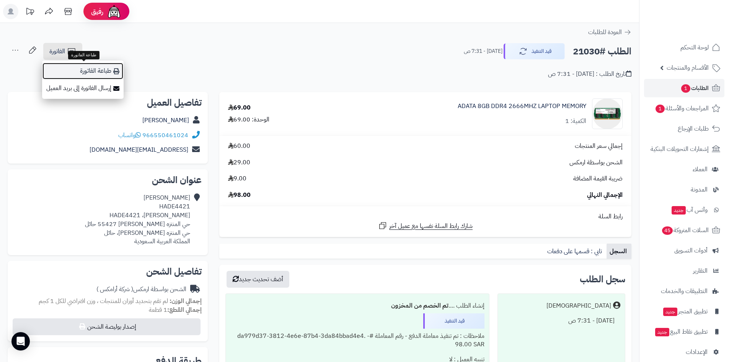
click at [73, 70] on link "طباعة الفاتورة" at bounding box center [82, 70] width 81 height 17
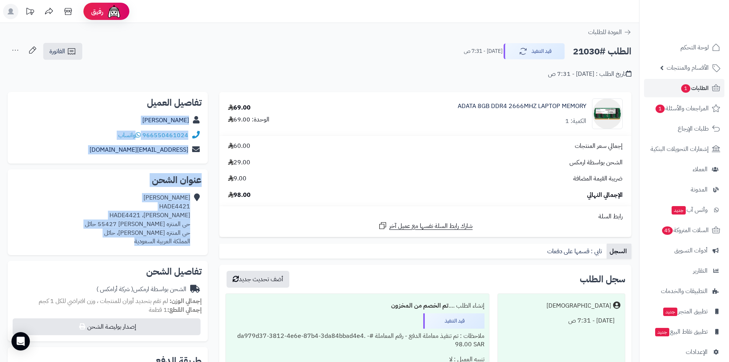
drag, startPoint x: 120, startPoint y: 243, endPoint x: 201, endPoint y: 121, distance: 146.8
click at [201, 121] on div "تفاصيل العميل سعود القحطاني القحطاني 966550461024 واتساب startqwak@gmail.com عن…" at bounding box center [108, 323] width 212 height 463
copy div "سعود القحطاني القحطاني 966550461024 واتساب startqwak@gmail.com عنوان الشحن سعود…"
click at [680, 52] on link "لوحة التحكم" at bounding box center [684, 47] width 80 height 18
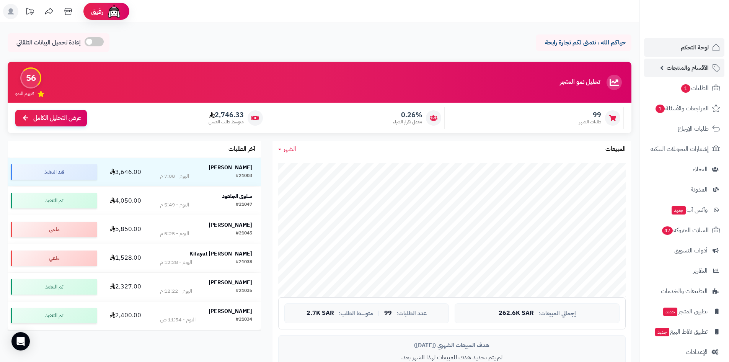
click at [696, 67] on span "الأقسام والمنتجات" at bounding box center [687, 67] width 42 height 11
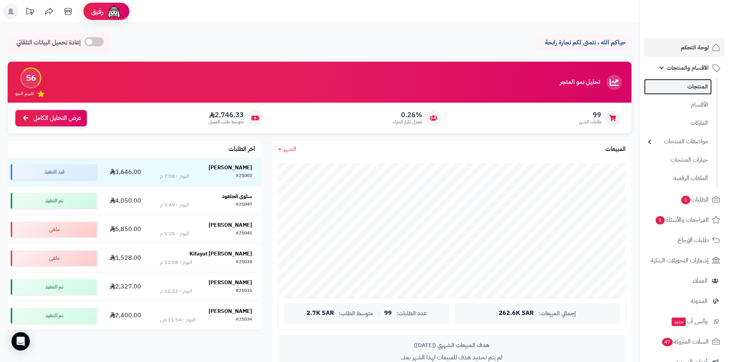
click at [691, 79] on link "المنتجات" at bounding box center [678, 87] width 68 height 16
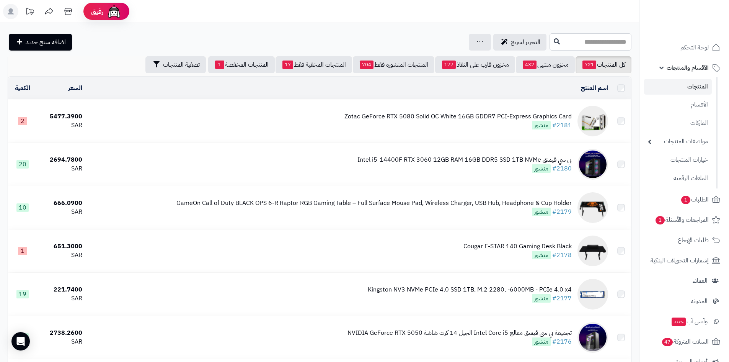
click at [549, 44] on input "text" at bounding box center [590, 41] width 82 height 17
paste input "*****"
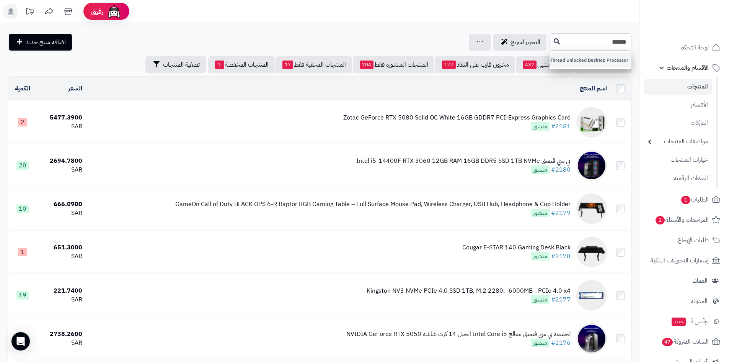
type input "*****"
click at [552, 63] on link "AMD Ryzen™ 5 9600X 6-Core, 12-Thread Unlocked Desktop Processor" at bounding box center [590, 60] width 82 height 14
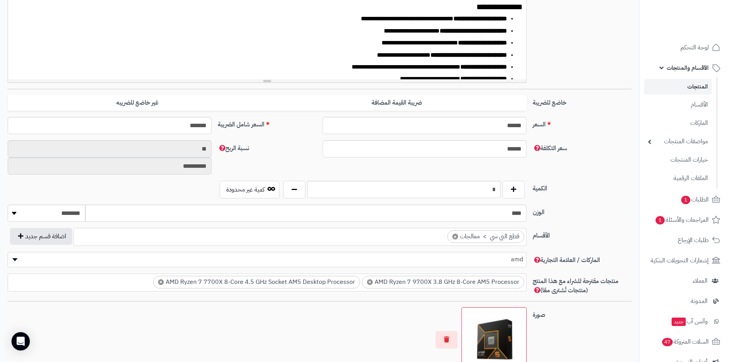
scroll to position [230, 0]
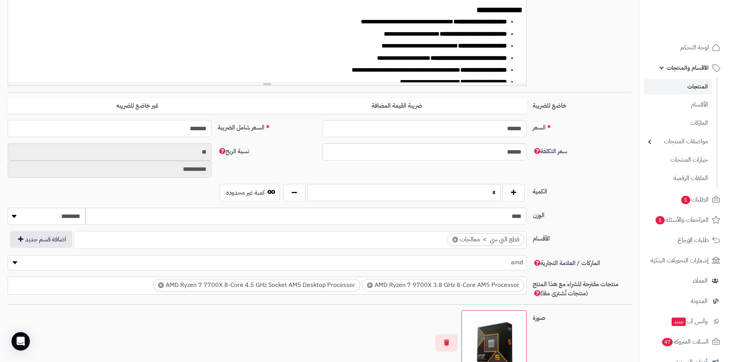
click at [169, 129] on input "*******" at bounding box center [110, 128] width 204 height 17
type input "****"
type input "**********"
click at [404, 233] on ul "× قطع البي سي > معالجات" at bounding box center [300, 238] width 452 height 15
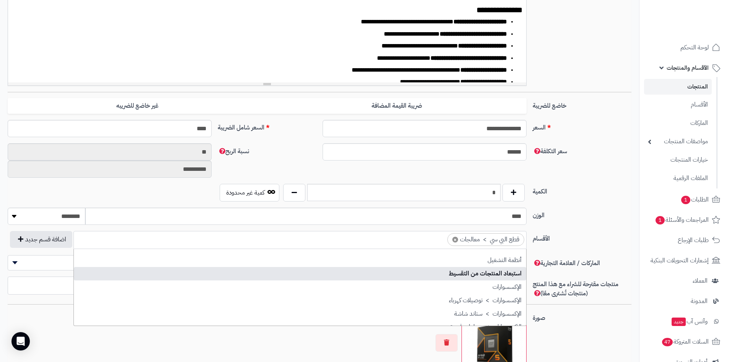
select select "***"
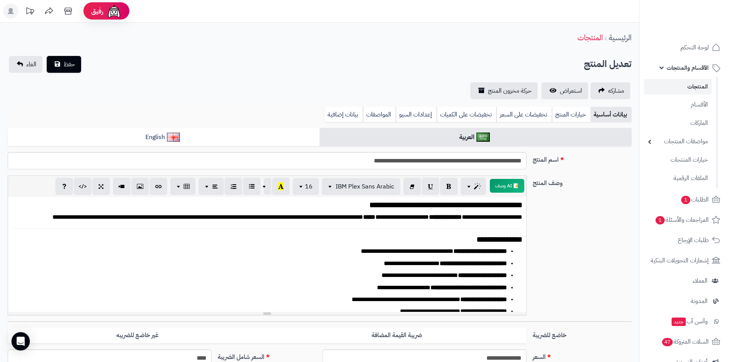
scroll to position [0, 0]
drag, startPoint x: 69, startPoint y: 64, endPoint x: 78, endPoint y: 64, distance: 8.5
click at [78, 64] on button "حفظ" at bounding box center [64, 64] width 34 height 17
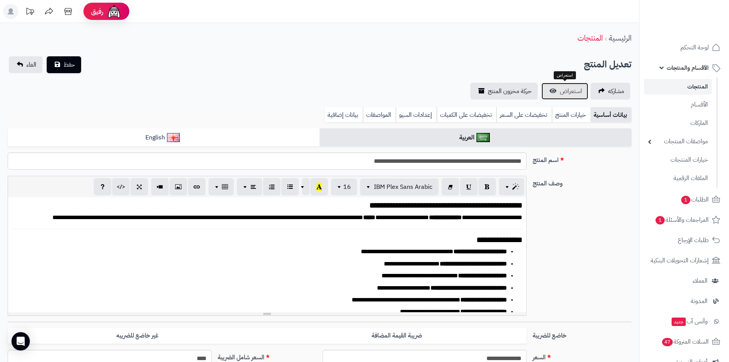
click at [564, 91] on span "استعراض" at bounding box center [571, 90] width 22 height 9
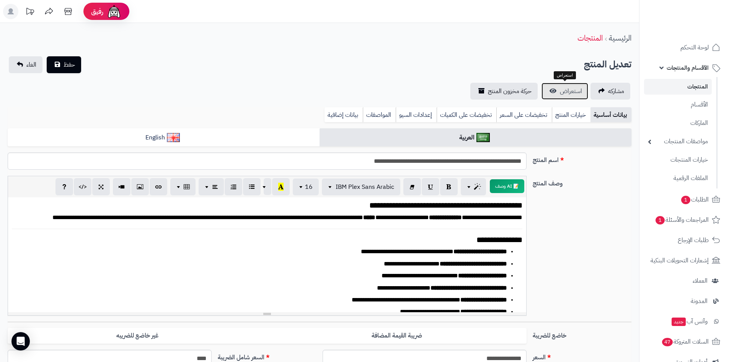
click at [549, 90] on link "استعراض" at bounding box center [564, 91] width 47 height 17
click at [686, 45] on span "لوحة التحكم" at bounding box center [695, 47] width 28 height 11
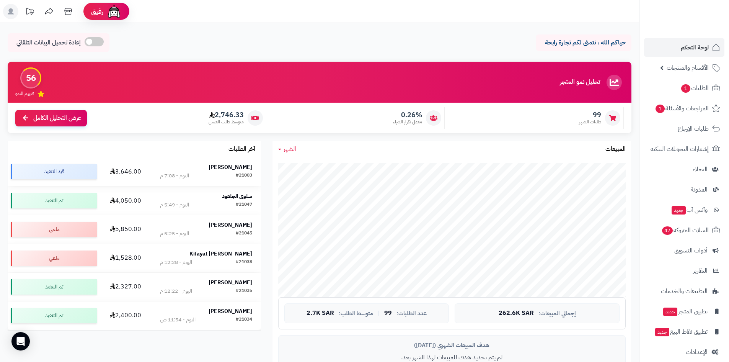
click at [227, 163] on strong "[PERSON_NAME]" at bounding box center [230, 167] width 44 height 8
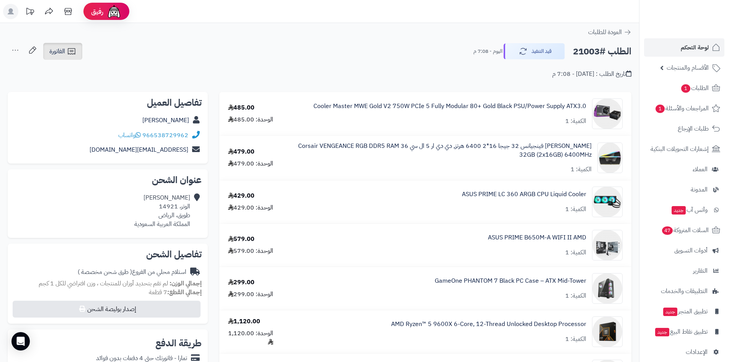
drag, startPoint x: 70, startPoint y: 52, endPoint x: 71, endPoint y: 57, distance: 4.3
click at [70, 52] on icon at bounding box center [71, 51] width 9 height 9
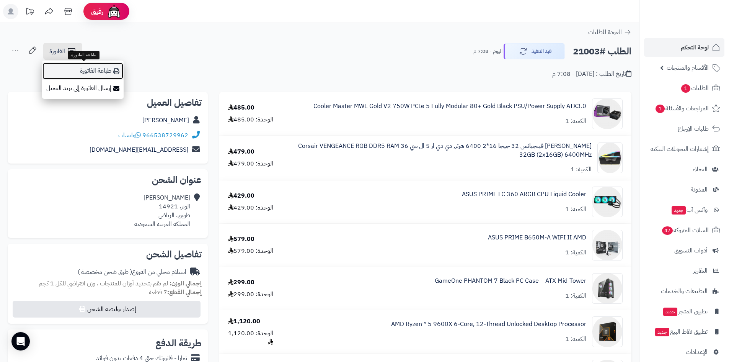
click at [76, 68] on link "طباعة الفاتورة" at bounding box center [82, 70] width 81 height 17
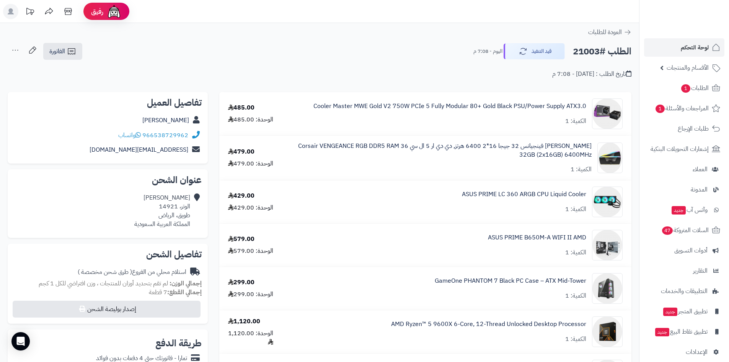
click at [701, 37] on nav "لوحة التحكم الأقسام والمنتجات المنتجات الأقسام الماركات مواصفات المنتجات مواصفا…" at bounding box center [684, 191] width 90 height 362
click at [694, 43] on span "لوحة التحكم" at bounding box center [695, 47] width 28 height 11
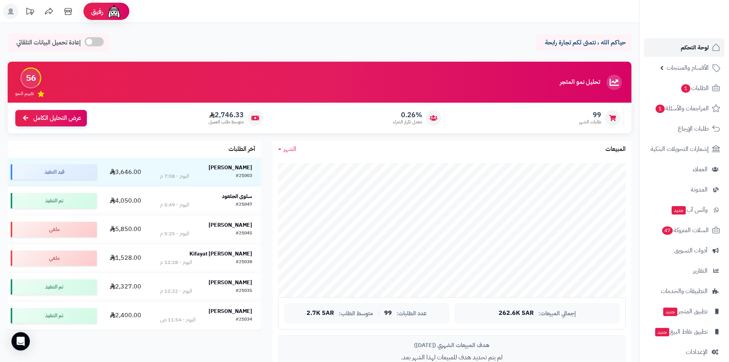
click at [687, 44] on span "لوحة التحكم" at bounding box center [695, 47] width 28 height 11
click at [679, 45] on link "لوحة التحكم" at bounding box center [684, 47] width 80 height 18
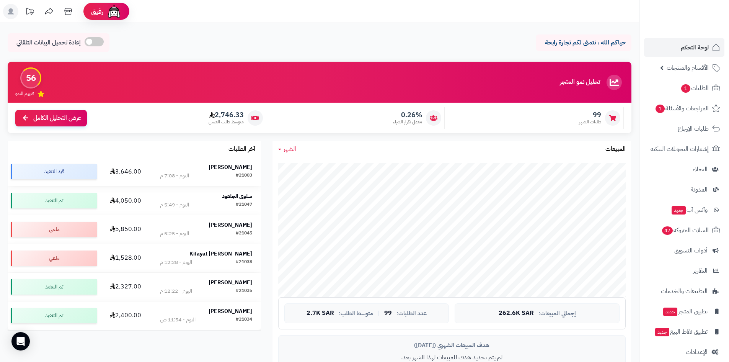
click at [240, 165] on strong "[PERSON_NAME]" at bounding box center [230, 167] width 44 height 8
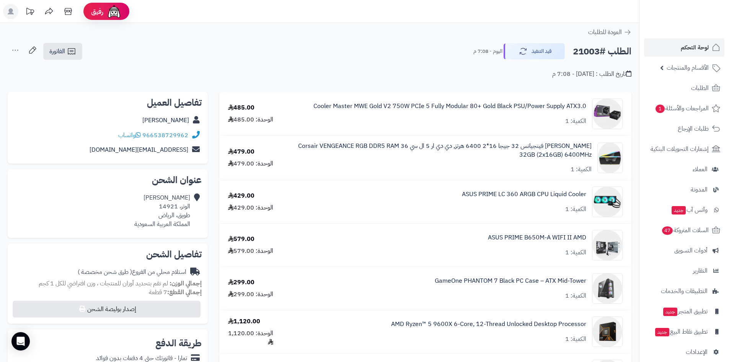
drag, startPoint x: 156, startPoint y: 118, endPoint x: 191, endPoint y: 119, distance: 34.8
click at [191, 119] on div "[PERSON_NAME]" at bounding box center [108, 120] width 188 height 15
copy div "Ahmed Almalki"
click at [686, 62] on span "الأقسام والمنتجات" at bounding box center [687, 67] width 42 height 11
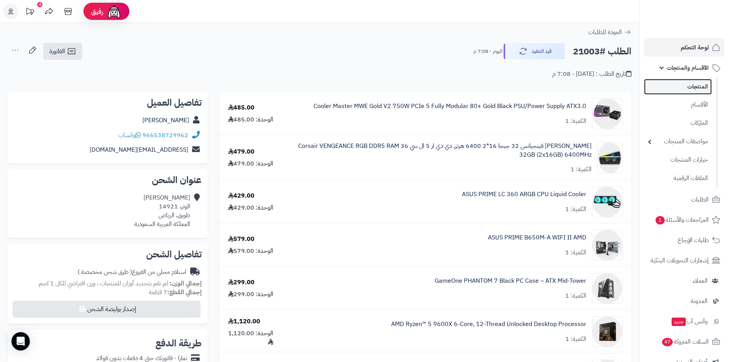
click at [684, 83] on link "المنتجات" at bounding box center [678, 87] width 68 height 16
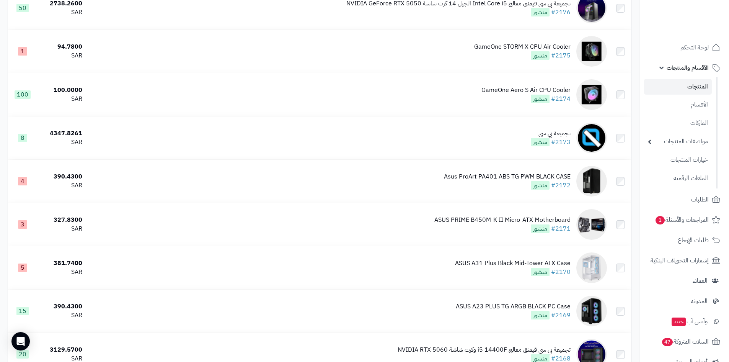
scroll to position [344, 0]
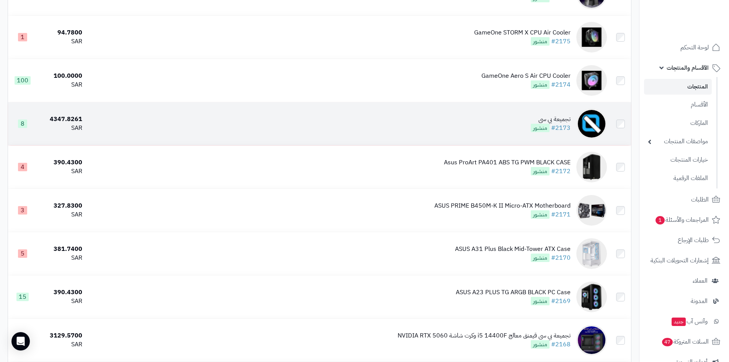
click at [551, 115] on div "تجميعة بي سي" at bounding box center [551, 119] width 40 height 9
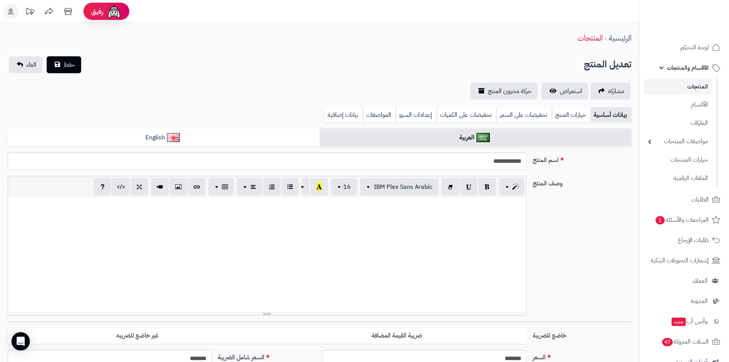
select select
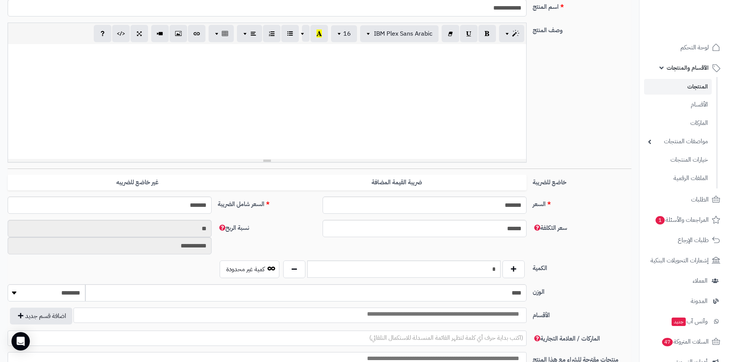
click at [447, 142] on div at bounding box center [267, 101] width 518 height 115
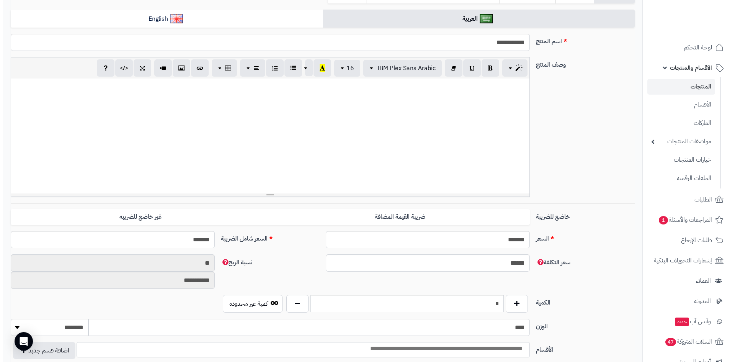
scroll to position [77, 0]
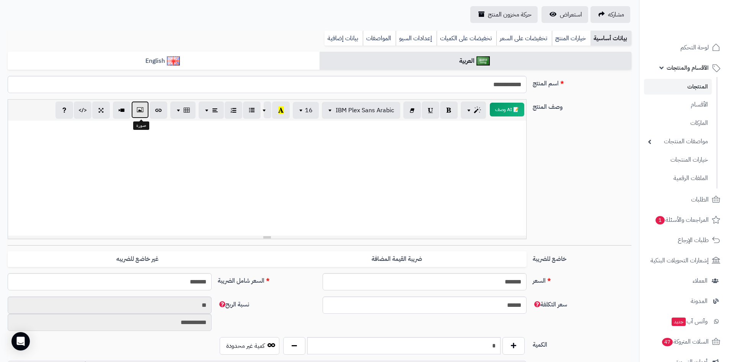
click at [137, 111] on button "button" at bounding box center [140, 109] width 18 height 17
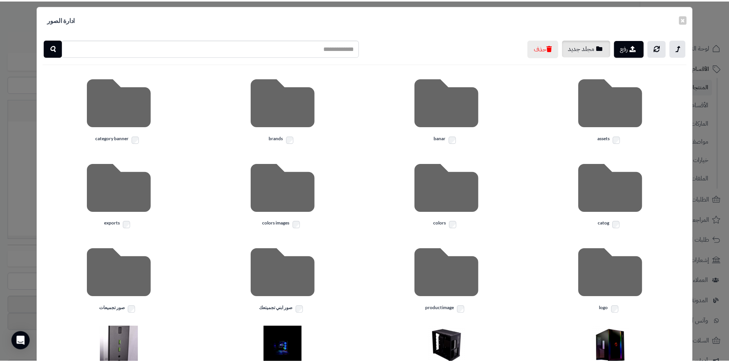
scroll to position [0, 0]
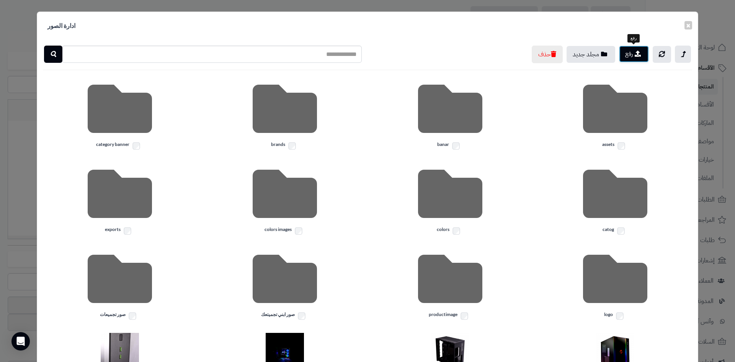
click at [629, 53] on button "رفع" at bounding box center [634, 54] width 30 height 17
drag, startPoint x: 691, startPoint y: 25, endPoint x: 674, endPoint y: 40, distance: 21.9
click at [691, 25] on button "×" at bounding box center [688, 25] width 8 height 8
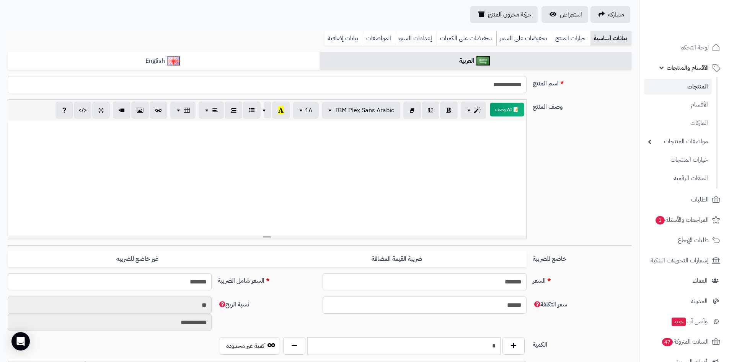
click at [439, 172] on div at bounding box center [267, 178] width 518 height 115
paste div
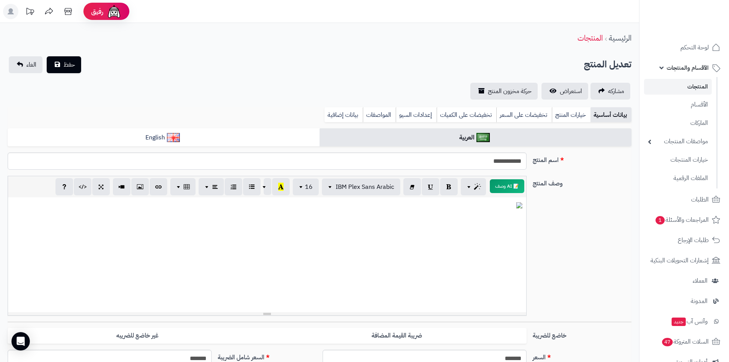
click at [421, 226] on div at bounding box center [267, 254] width 518 height 115
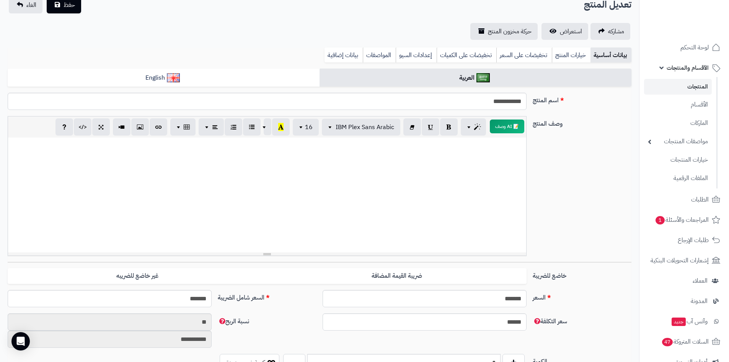
scroll to position [115, 0]
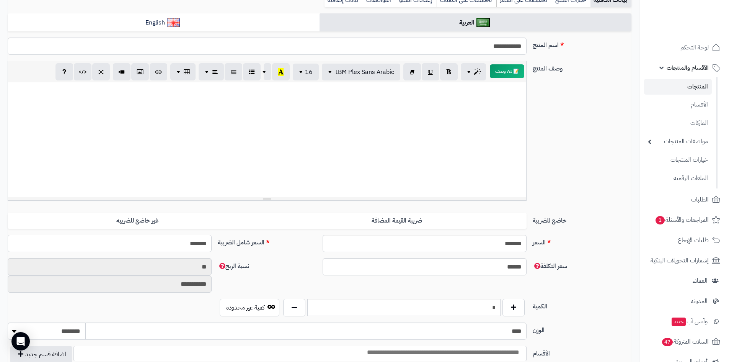
click at [194, 242] on input "*******" at bounding box center [110, 243] width 204 height 17
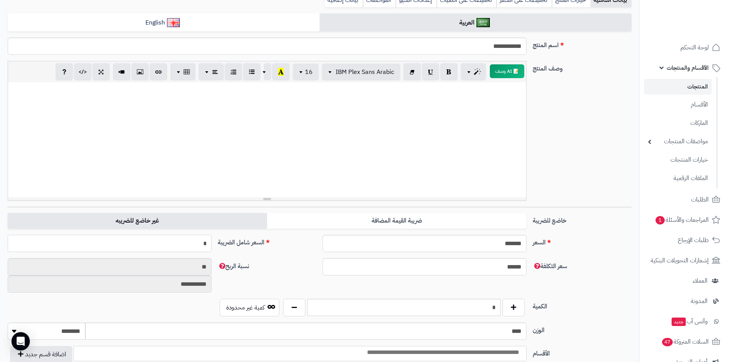
type input "**"
type input "**********"
type input "****"
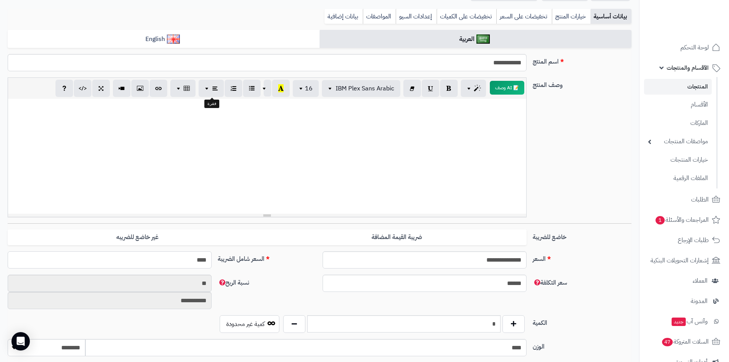
scroll to position [0, 0]
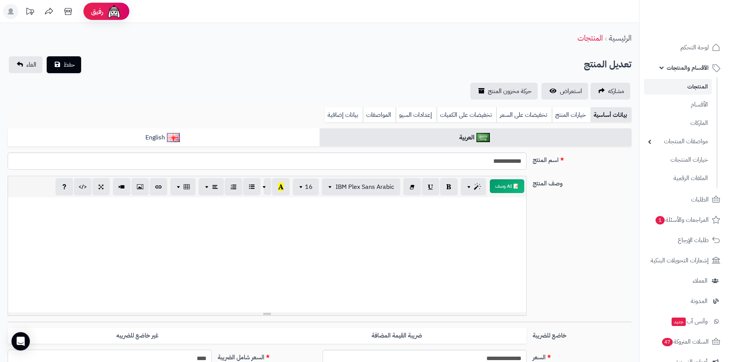
type input "****"
drag, startPoint x: 70, startPoint y: 62, endPoint x: 275, endPoint y: 73, distance: 205.4
click at [85, 64] on div "تعديل المنتج حفظ الغاء" at bounding box center [320, 64] width 624 height 17
click at [554, 93] on link "استعراض" at bounding box center [564, 91] width 47 height 17
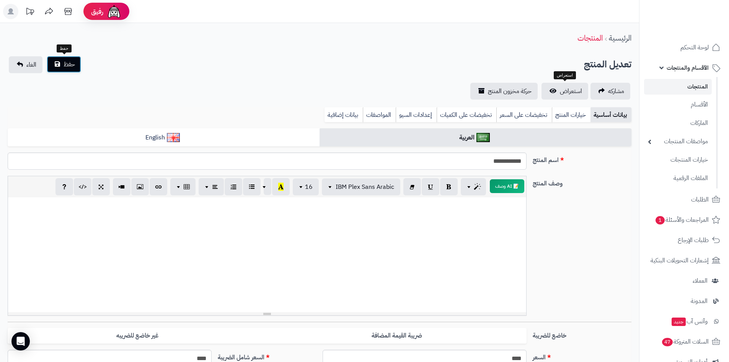
click at [68, 70] on button "حفظ" at bounding box center [64, 64] width 34 height 17
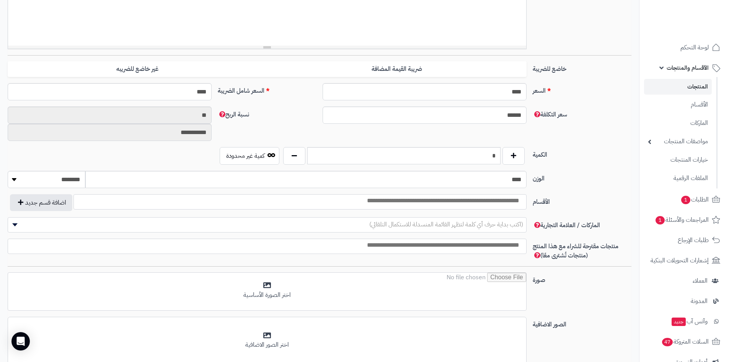
scroll to position [268, 0]
click at [441, 200] on input "search" at bounding box center [421, 199] width 206 height 9
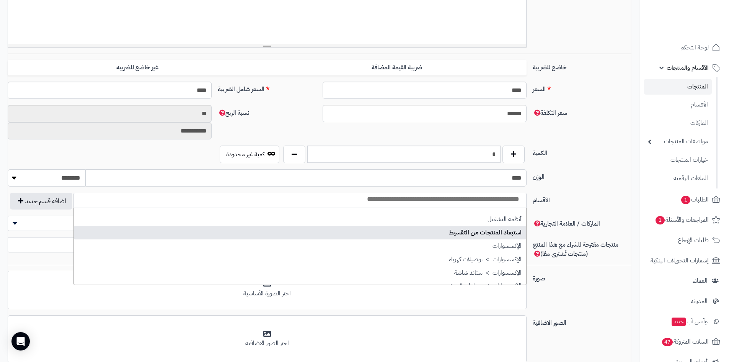
select select "***"
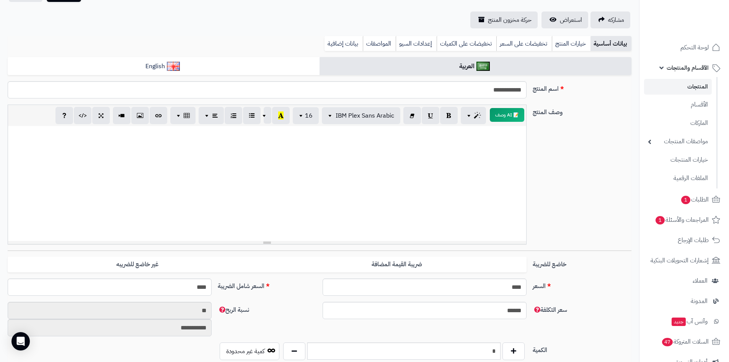
scroll to position [0, 0]
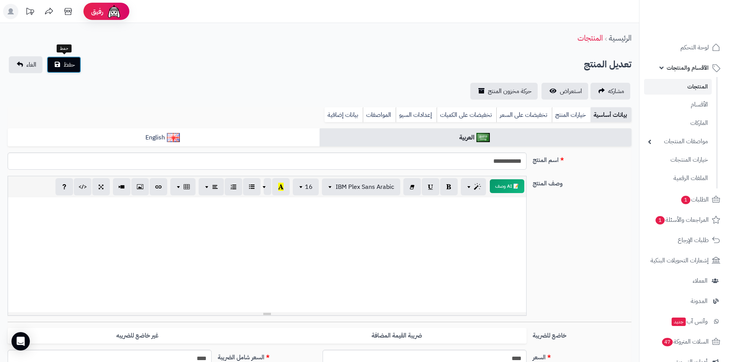
drag, startPoint x: 59, startPoint y: 63, endPoint x: 506, endPoint y: 82, distance: 448.0
click at [65, 62] on button "حفظ" at bounding box center [64, 64] width 34 height 17
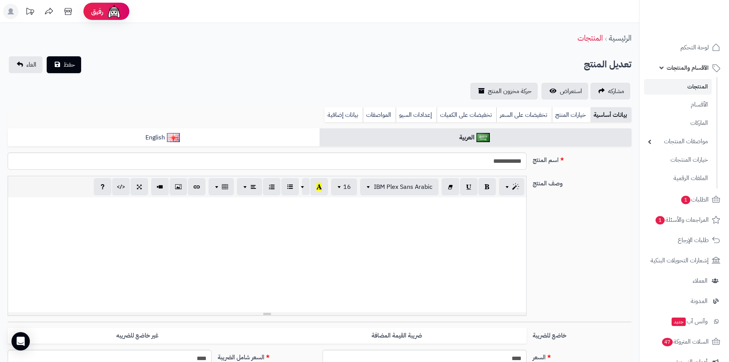
scroll to position [17, 0]
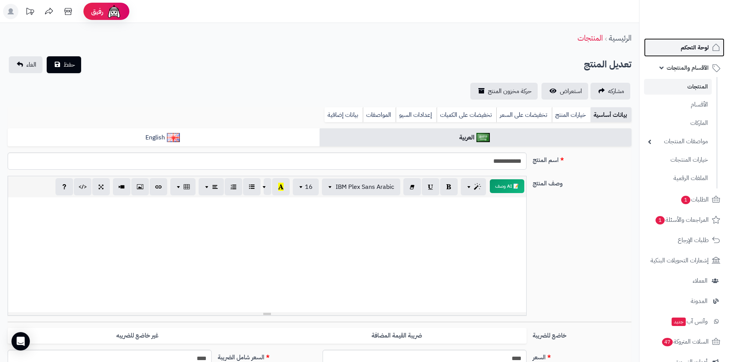
click at [700, 43] on span "لوحة التحكم" at bounding box center [695, 47] width 28 height 11
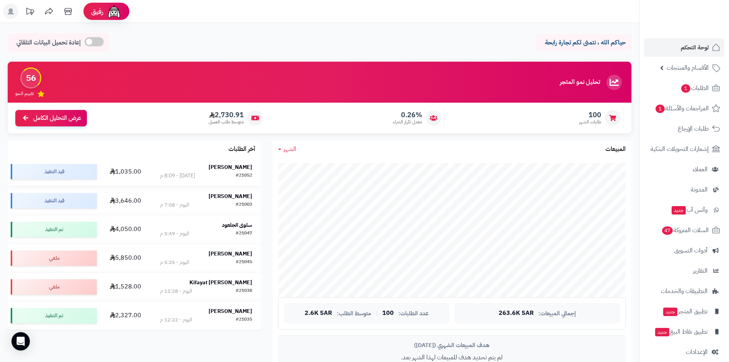
click at [223, 173] on div "#21052 اليوم - 8:09 م" at bounding box center [206, 176] width 92 height 8
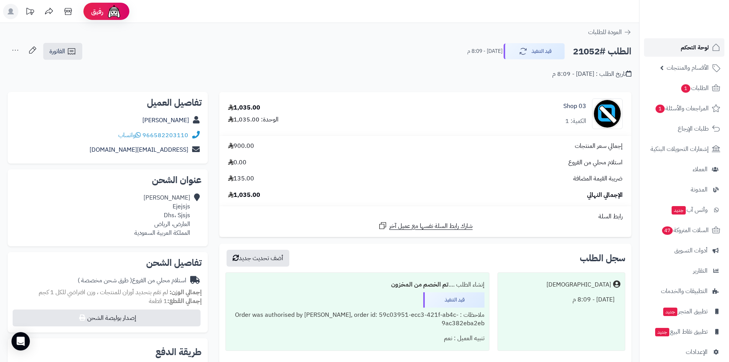
click at [666, 42] on link "لوحة التحكم" at bounding box center [684, 47] width 80 height 18
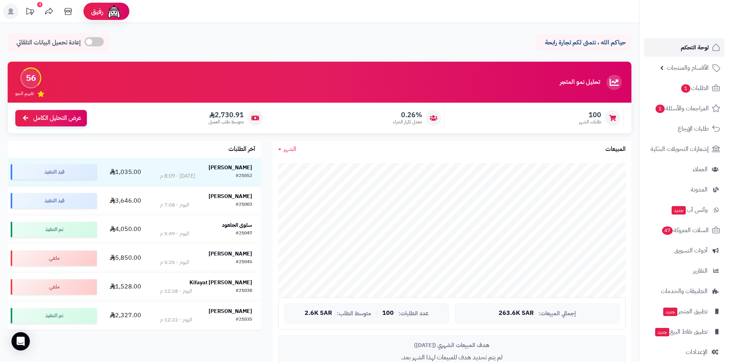
click at [696, 52] on span "لوحة التحكم" at bounding box center [695, 47] width 28 height 11
click at [682, 50] on span "لوحة التحكم" at bounding box center [695, 47] width 28 height 11
click at [691, 40] on link "لوحة التحكم" at bounding box center [684, 47] width 80 height 18
click at [692, 44] on span "لوحة التحكم" at bounding box center [695, 47] width 28 height 11
click at [687, 45] on span "لوحة التحكم" at bounding box center [695, 47] width 28 height 11
